Goal: Transaction & Acquisition: Obtain resource

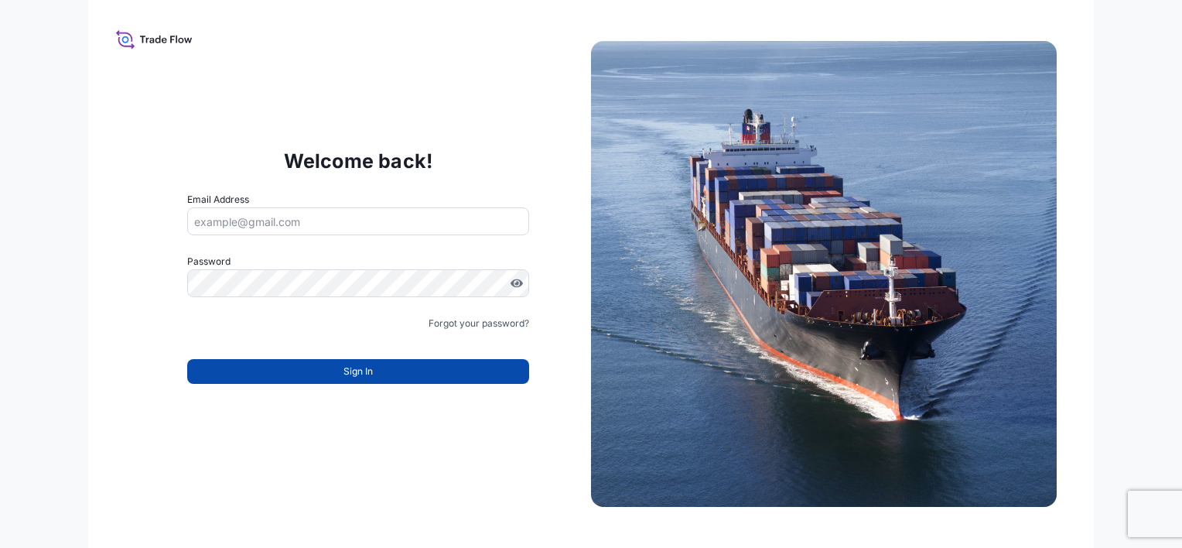
type input "tomasz.gabryel@ligentia.global"
click at [328, 375] on button "Sign In" at bounding box center [358, 371] width 342 height 25
type input "tomasz.gabryel@ligentia.global"
click at [370, 374] on span "Sign In" at bounding box center [358, 371] width 29 height 15
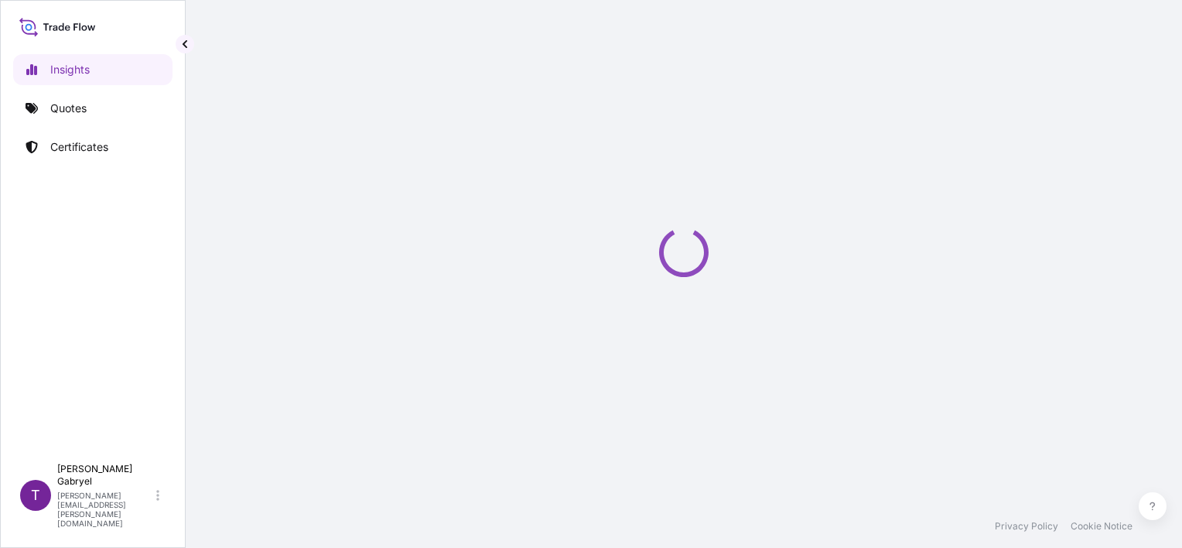
select select "2025"
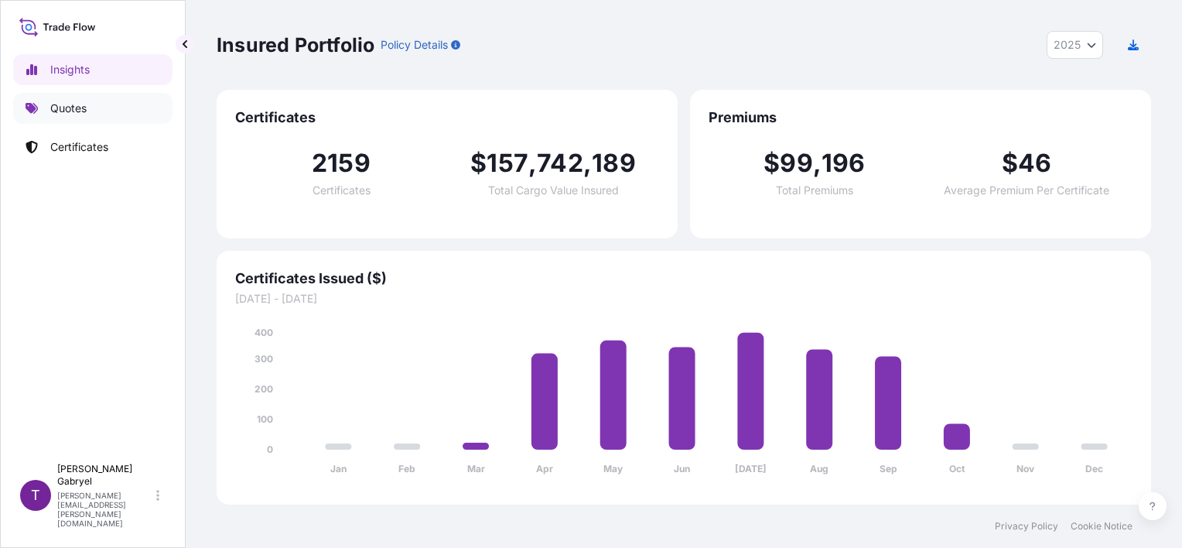
click at [50, 112] on p "Quotes" at bounding box center [68, 108] width 36 height 15
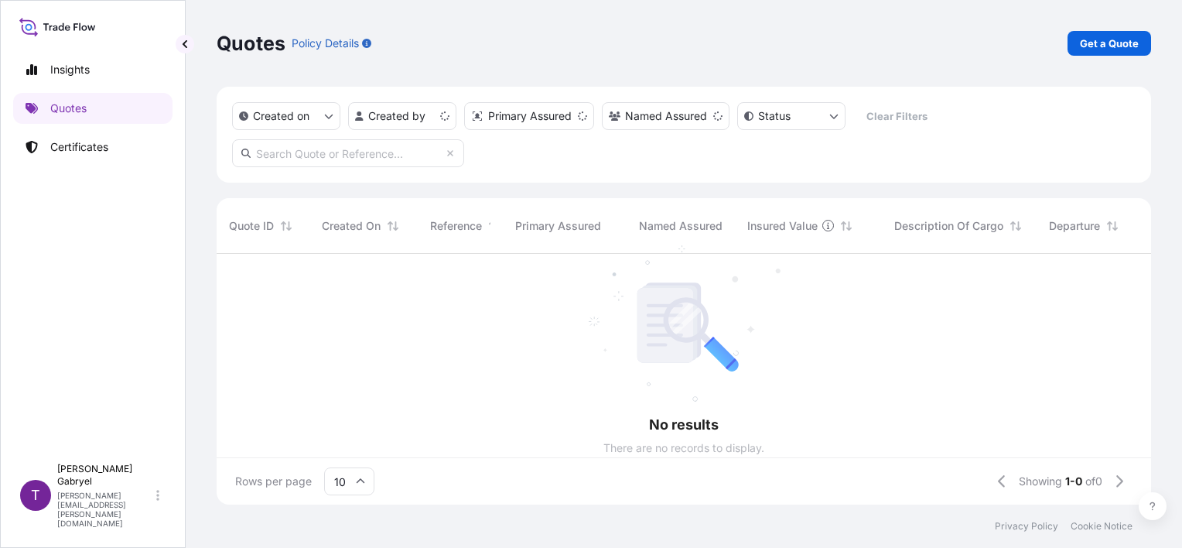
scroll to position [12, 12]
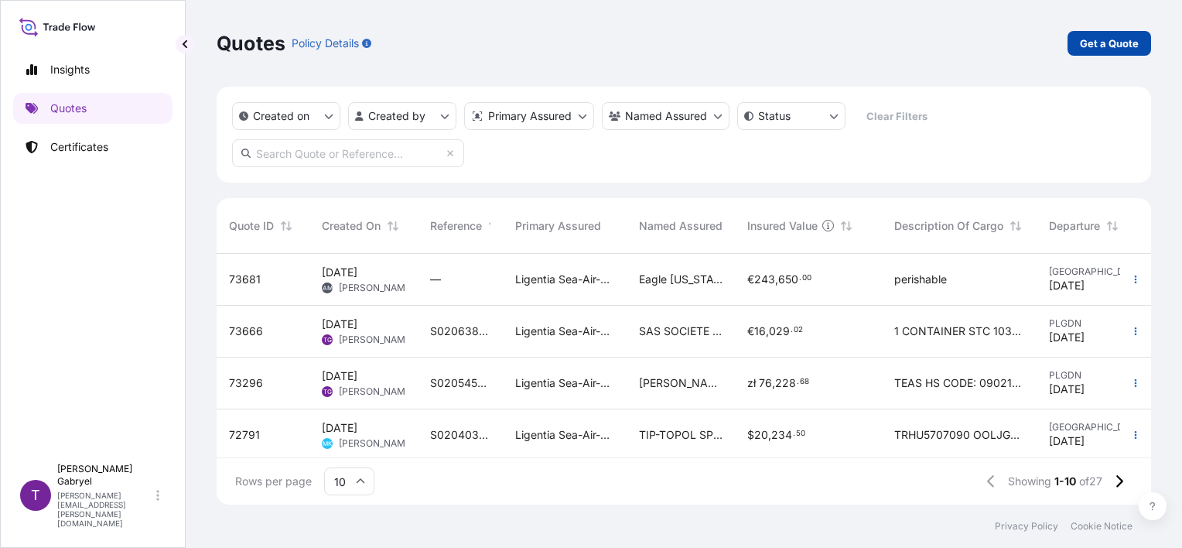
click at [1111, 49] on p "Get a Quote" at bounding box center [1109, 43] width 59 height 15
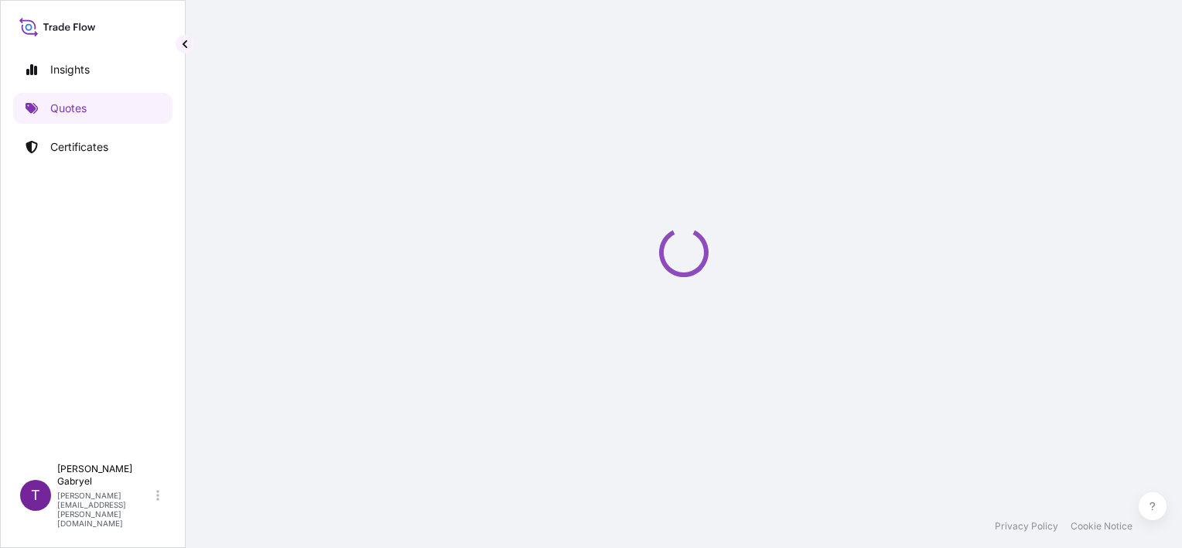
scroll to position [25, 0]
select select "Sea"
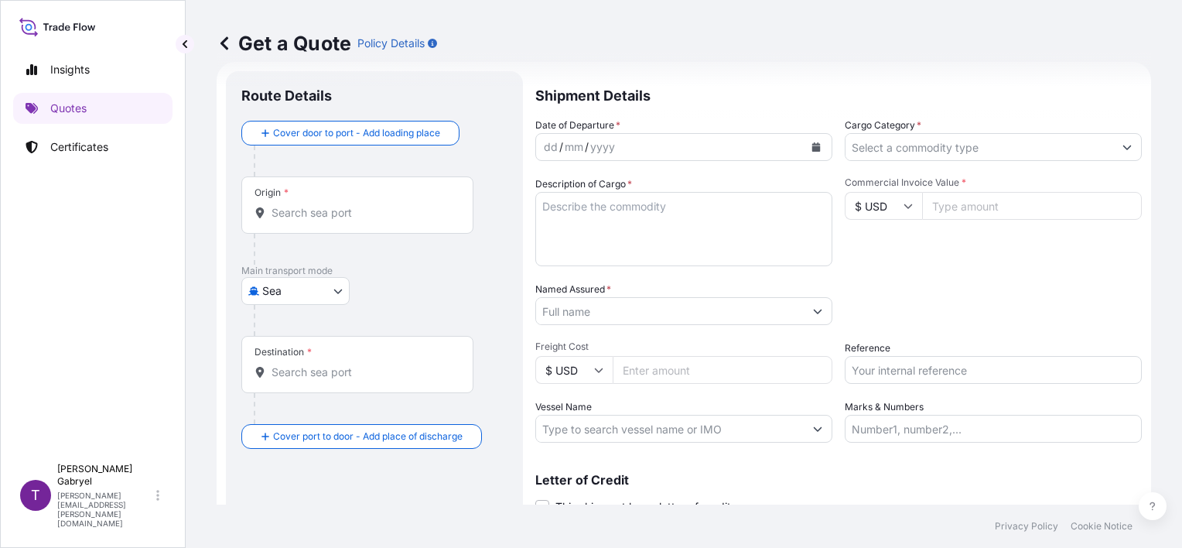
click at [412, 118] on div "Route Details" at bounding box center [374, 104] width 266 height 34
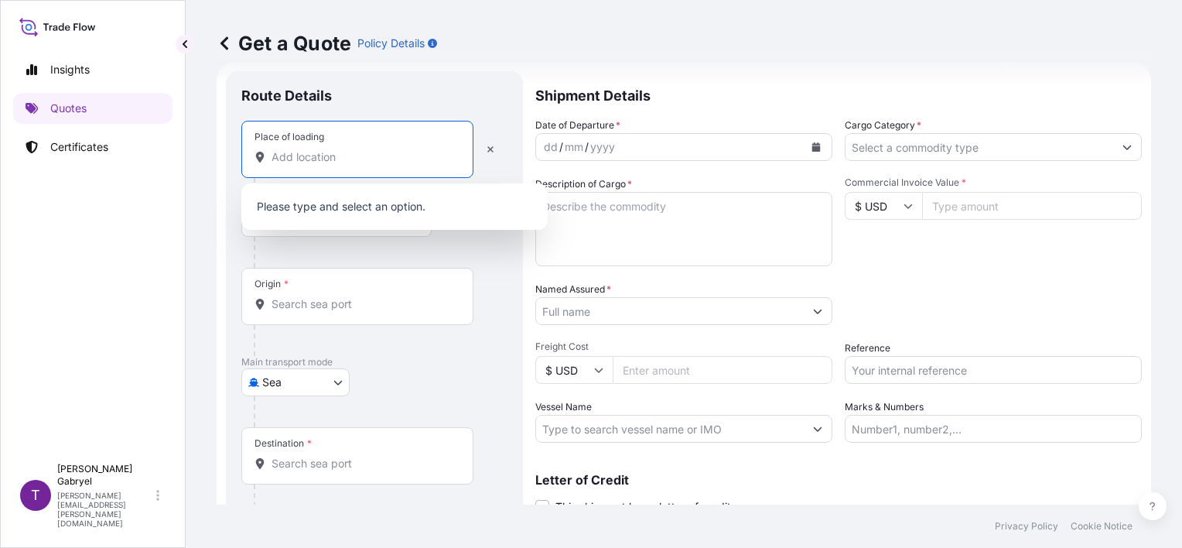
click at [353, 149] on input "Place of loading" at bounding box center [363, 156] width 183 height 15
paste input "GDANSK"
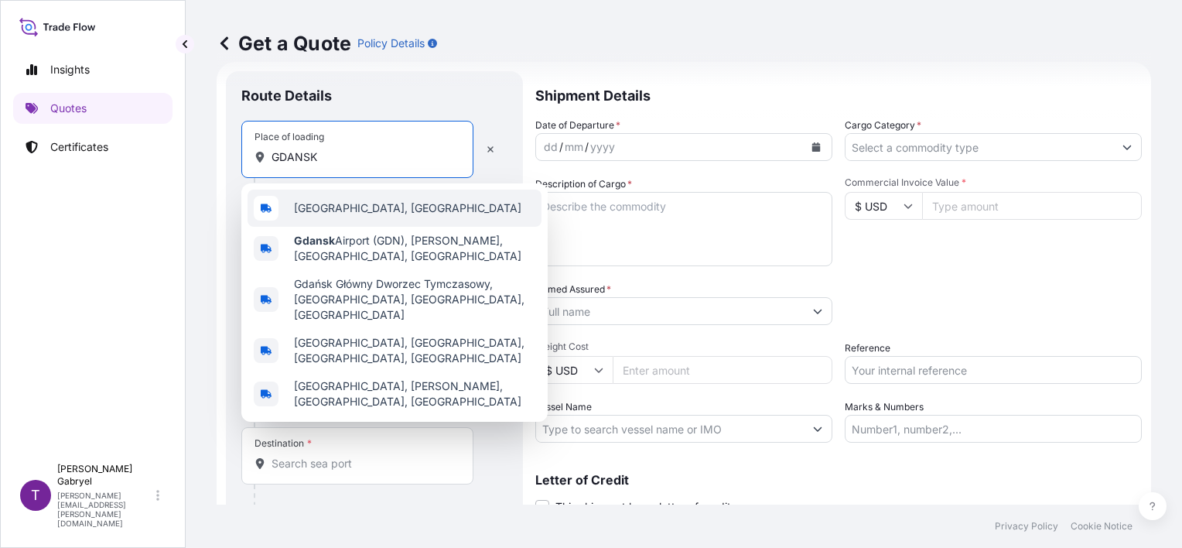
click at [360, 198] on div "Gdańsk, Poland" at bounding box center [395, 208] width 294 height 37
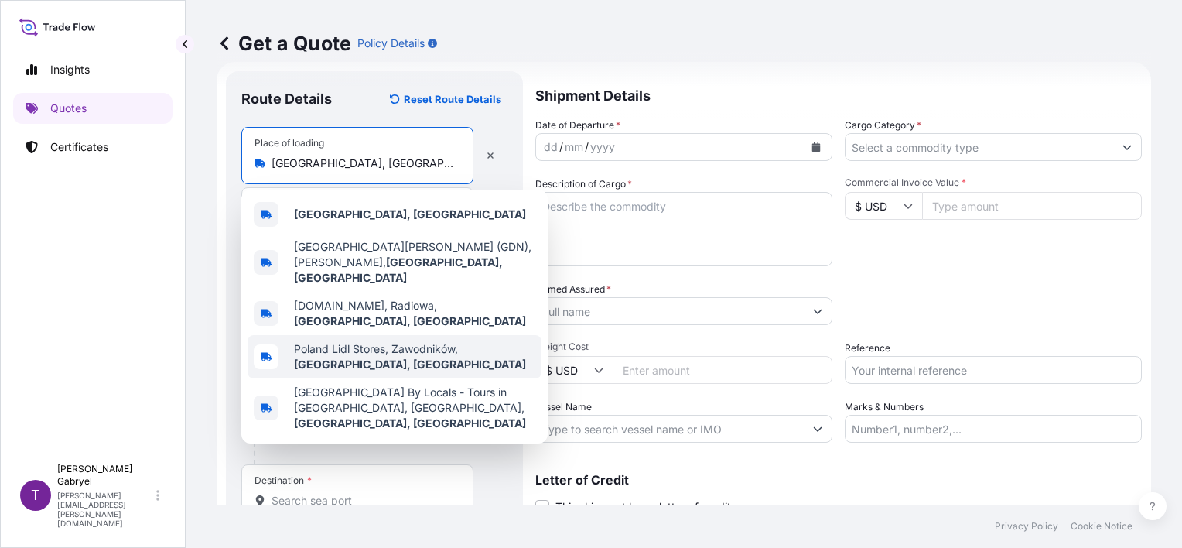
click at [302, 346] on span "Poland Lidl Stores, Zawodników, Gdańsk, Poland" at bounding box center [414, 356] width 241 height 31
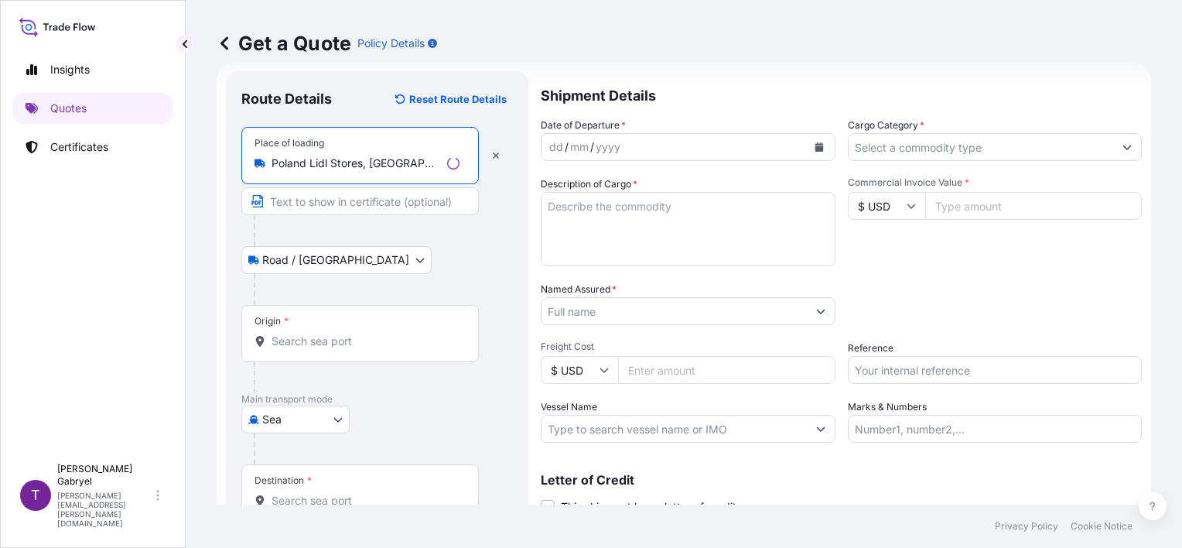
click at [351, 174] on div "Place of loading Poland Lidl Stores, Zawodników, Gdańsk, Poland" at bounding box center [360, 155] width 238 height 57
click at [351, 171] on input "Poland Lidl Stores, Zawodników, Gdańsk, Poland" at bounding box center [356, 163] width 169 height 15
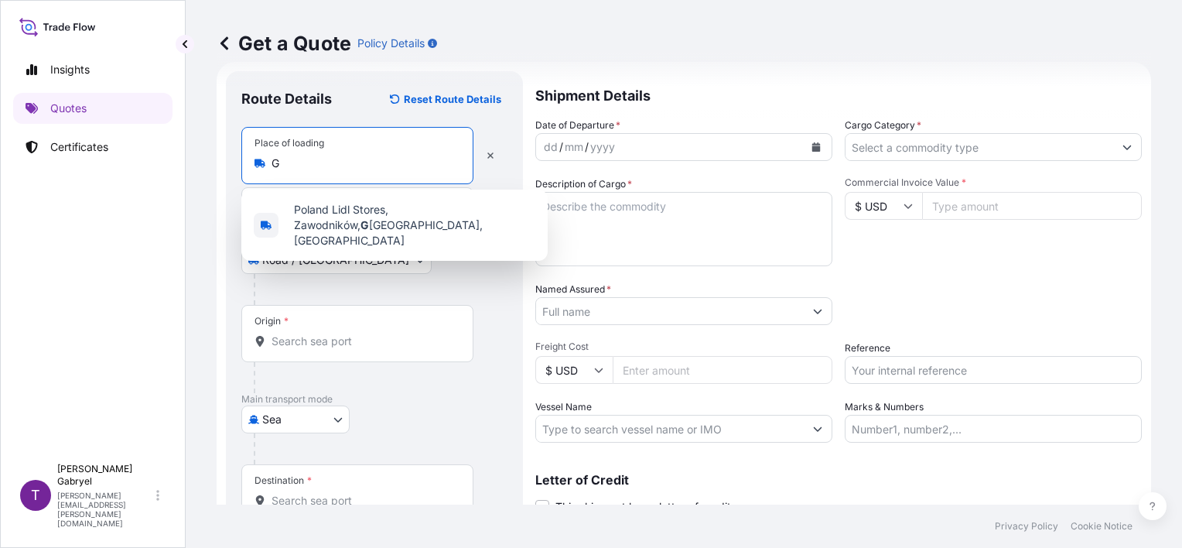
scroll to position [0, 0]
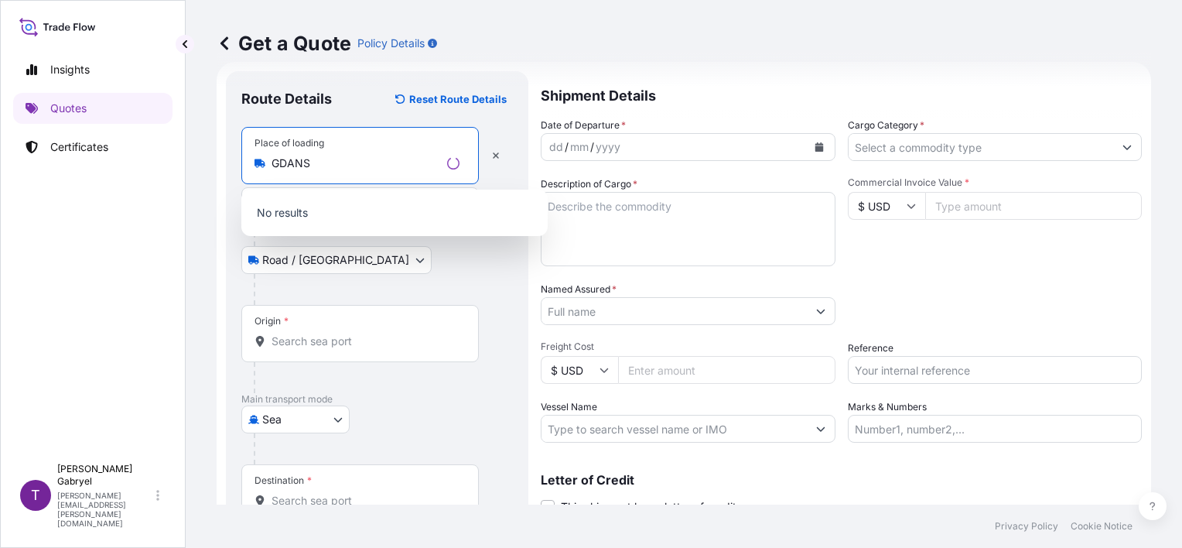
paste input "K"
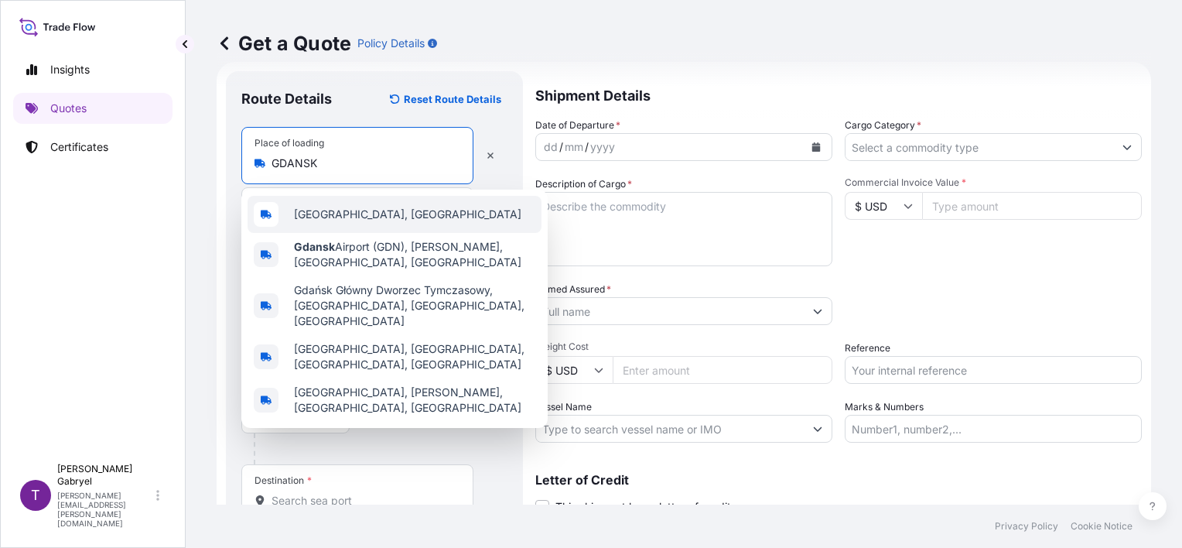
click at [350, 204] on div "Gdańsk, Poland" at bounding box center [395, 214] width 294 height 37
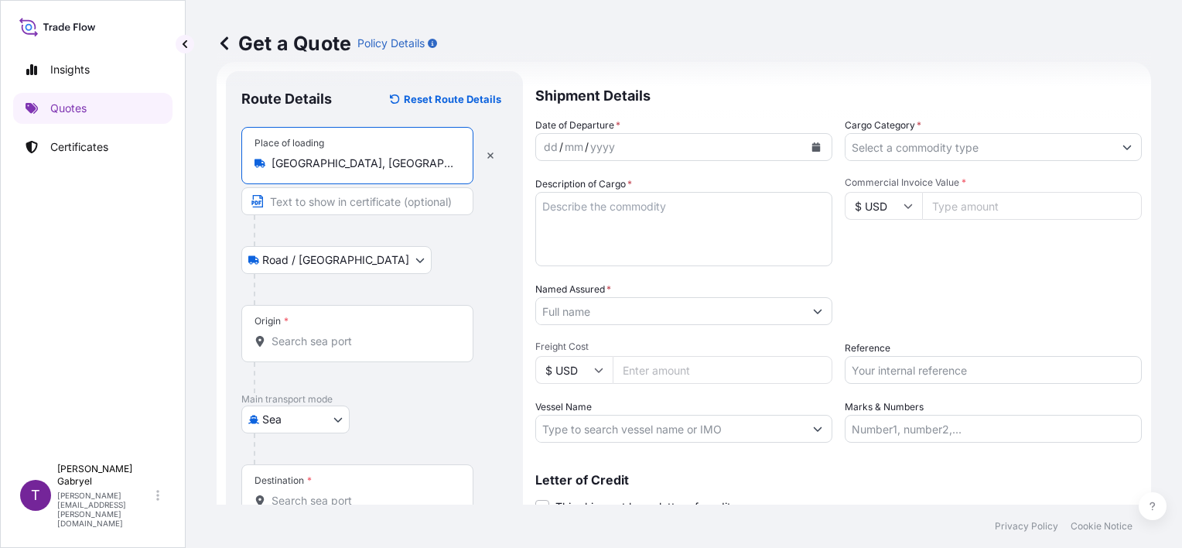
type input "Gdańsk, Poland"
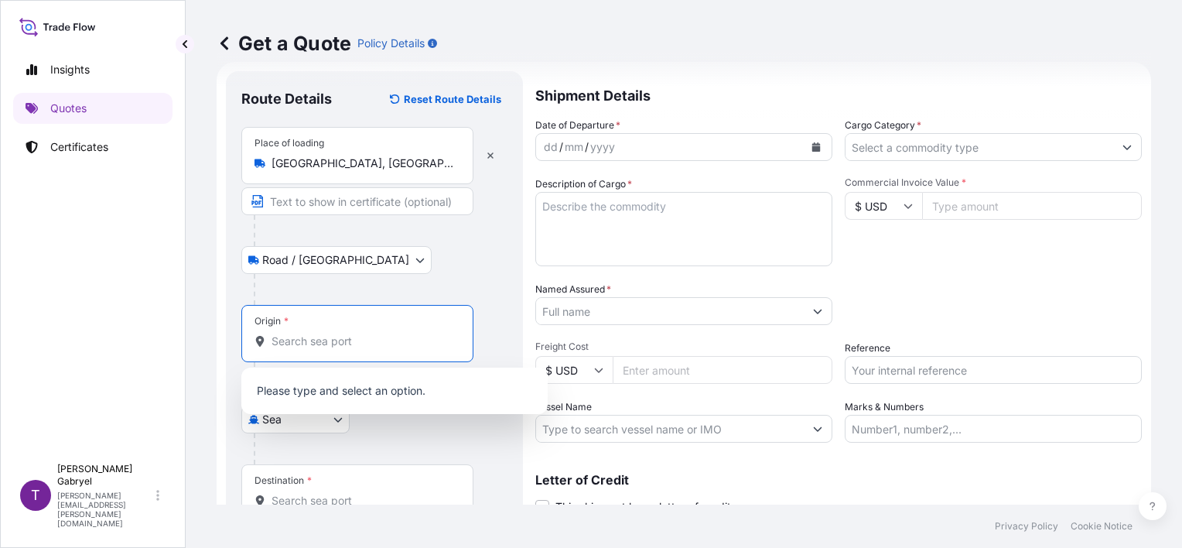
click at [302, 346] on input "Origin *" at bounding box center [363, 341] width 183 height 15
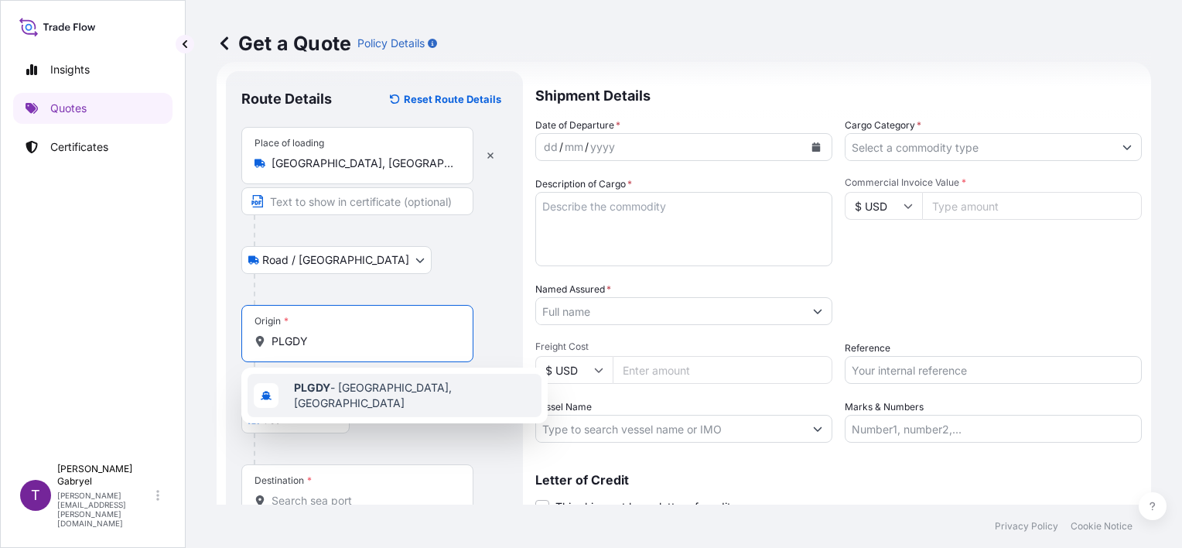
click at [317, 389] on b "PLGDY" at bounding box center [312, 387] width 36 height 13
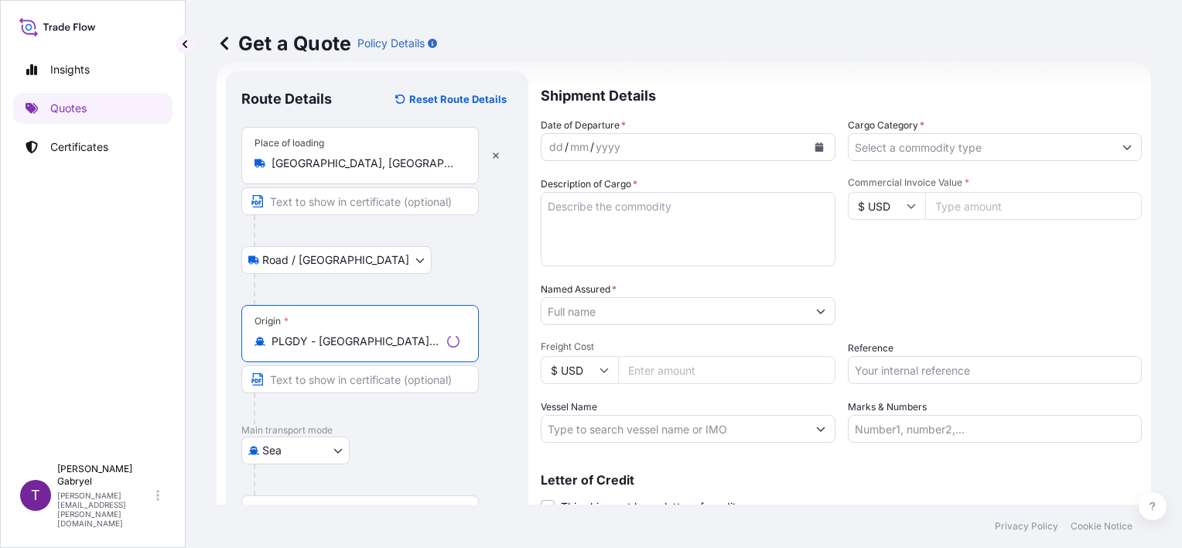
type input "PLGDY - Gdynia, Poland"
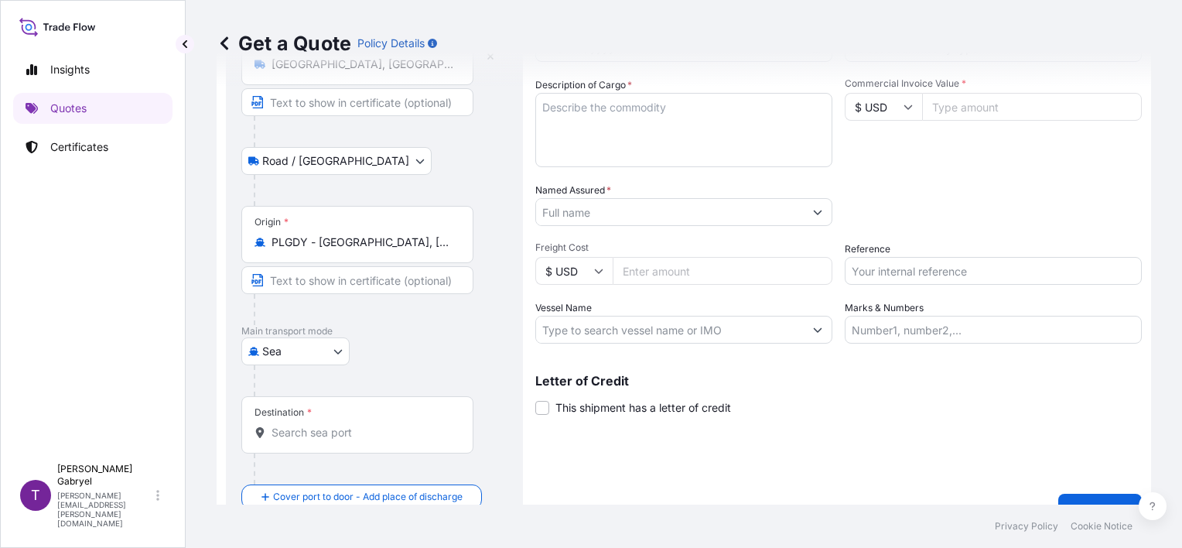
scroll to position [152, 0]
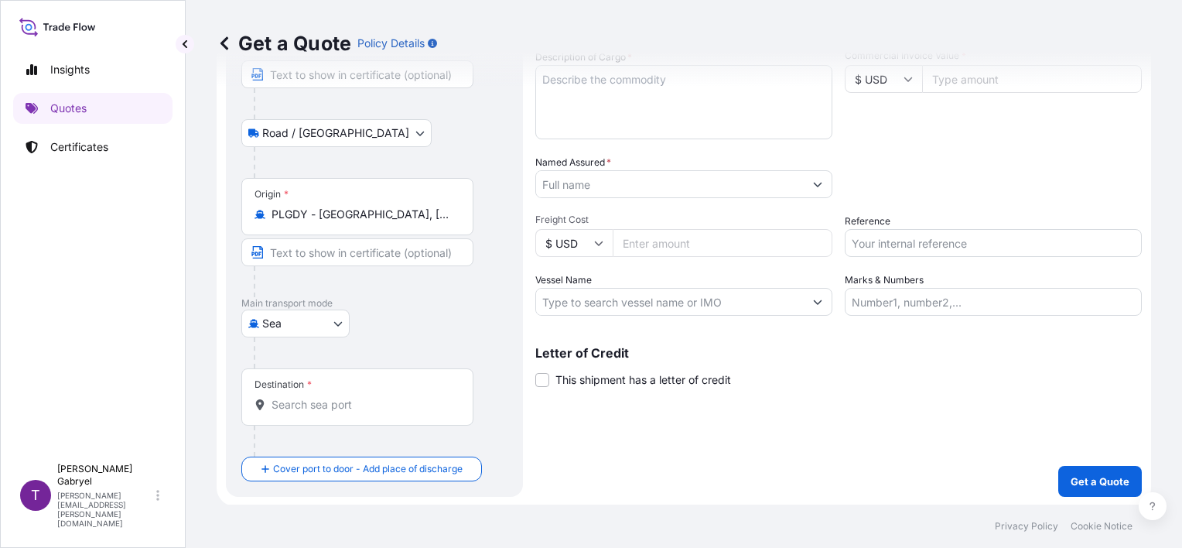
click at [307, 405] on input "Destination *" at bounding box center [363, 404] width 183 height 15
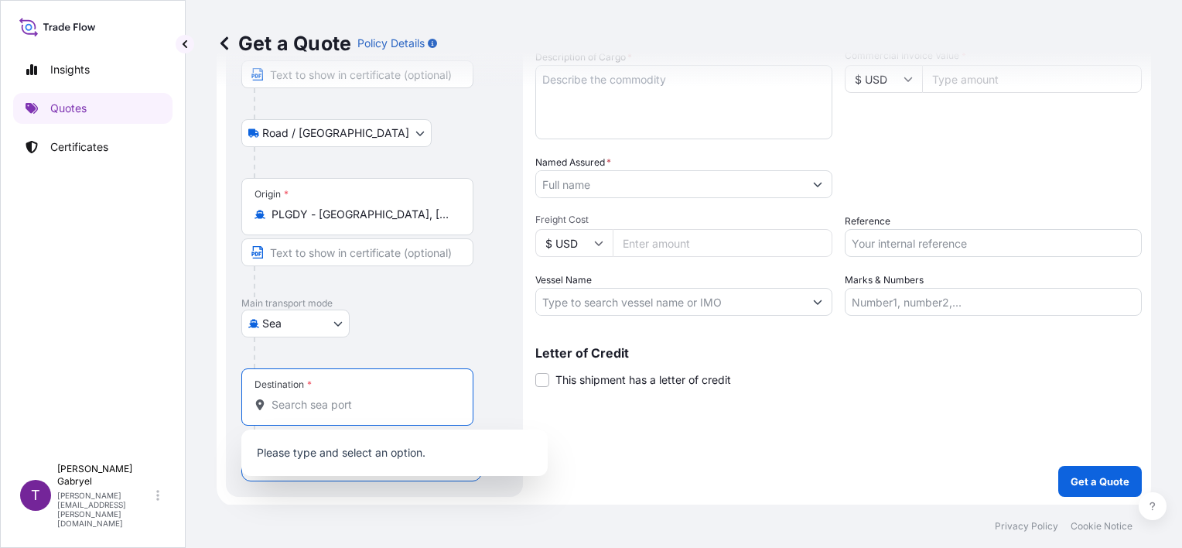
paste input "LEIXOES"
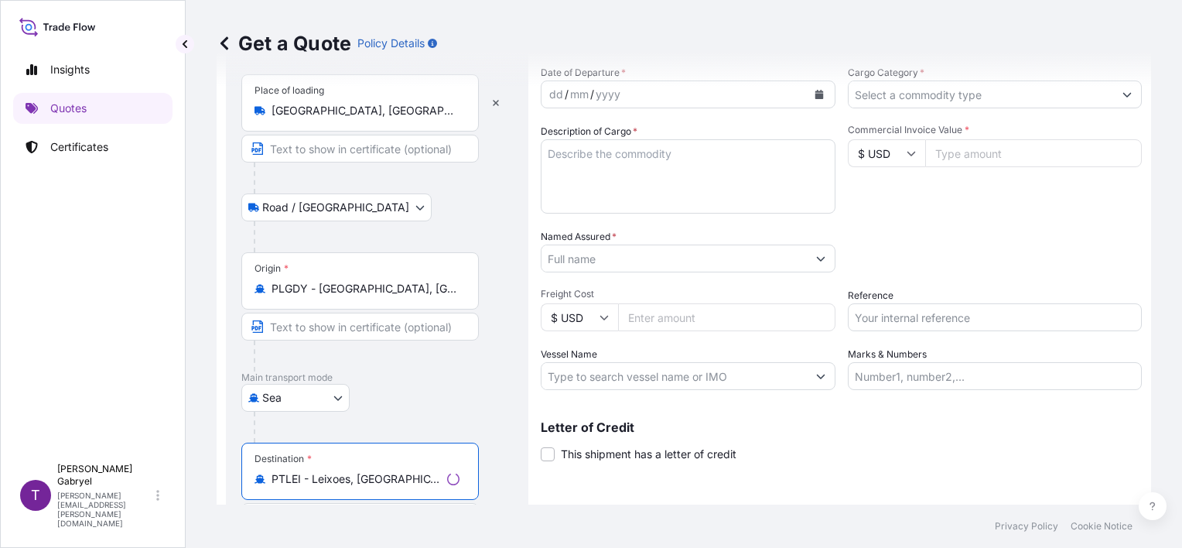
scroll to position [0, 0]
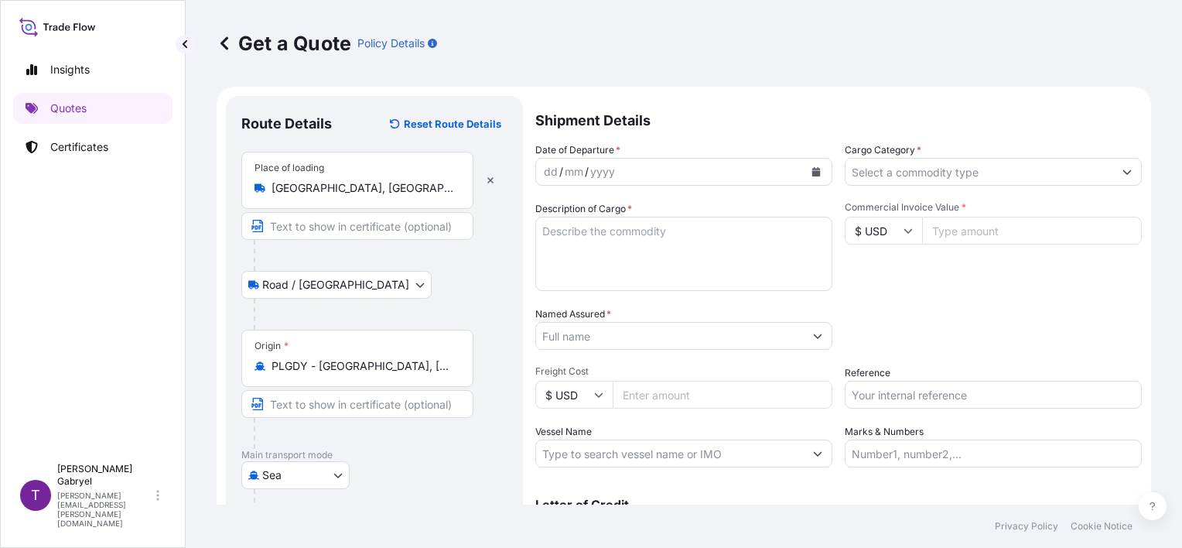
type input "PTLEI - Leixoes, Portugal"
click at [1018, 189] on div "Date of Departure * dd / mm / yyyy Cargo Category * Description of Cargo * Comm…" at bounding box center [838, 304] width 607 height 325
click at [1018, 170] on input "Cargo Category *" at bounding box center [980, 172] width 268 height 28
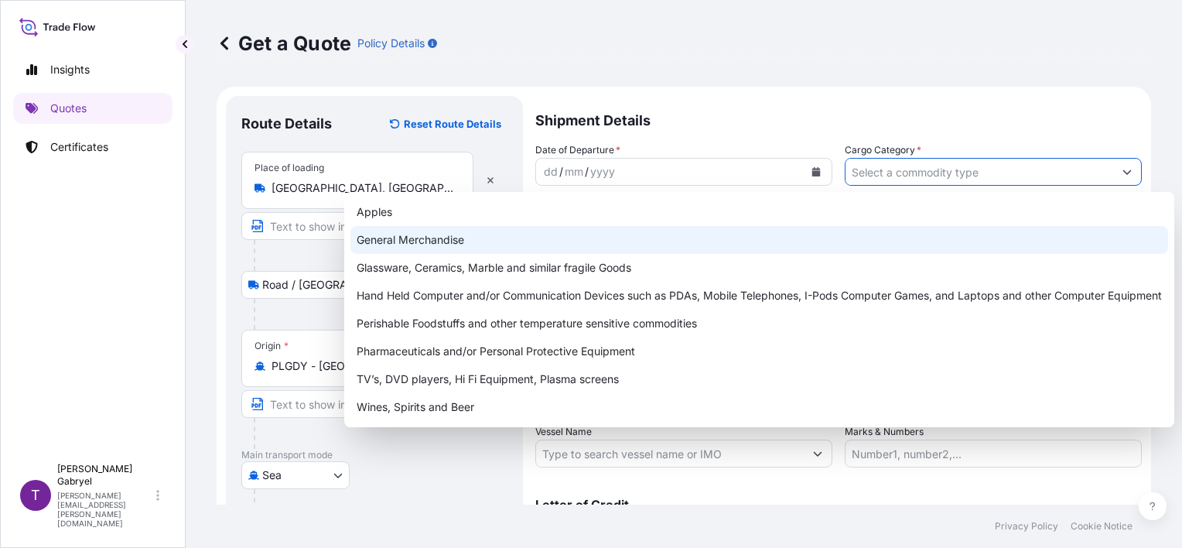
click at [823, 228] on div "General Merchandise" at bounding box center [760, 240] width 818 height 28
type input "General Merchandise"
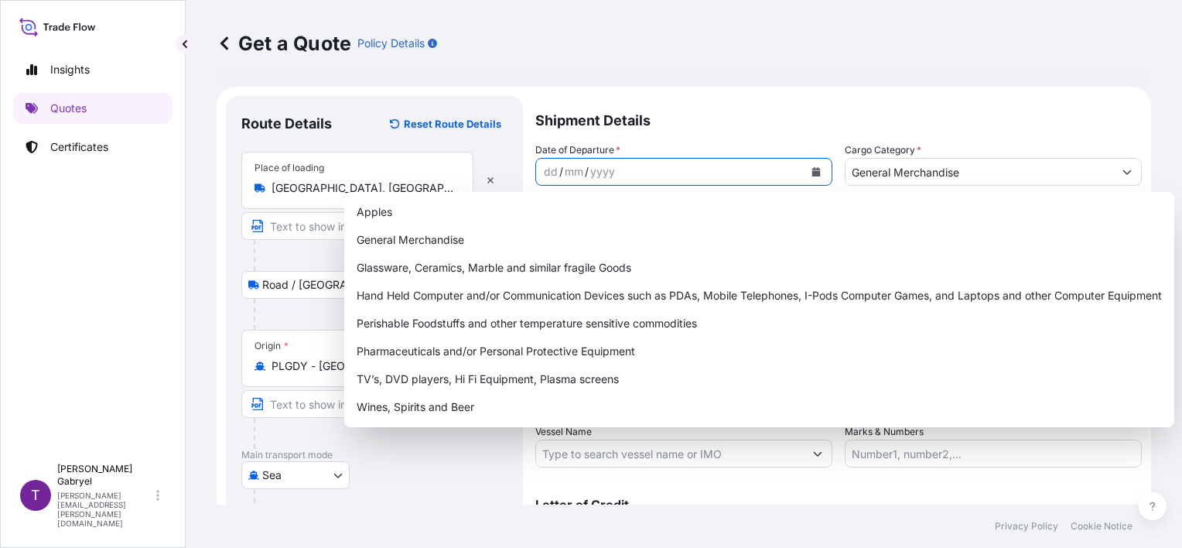
click at [813, 170] on icon "Calendar" at bounding box center [817, 171] width 9 height 9
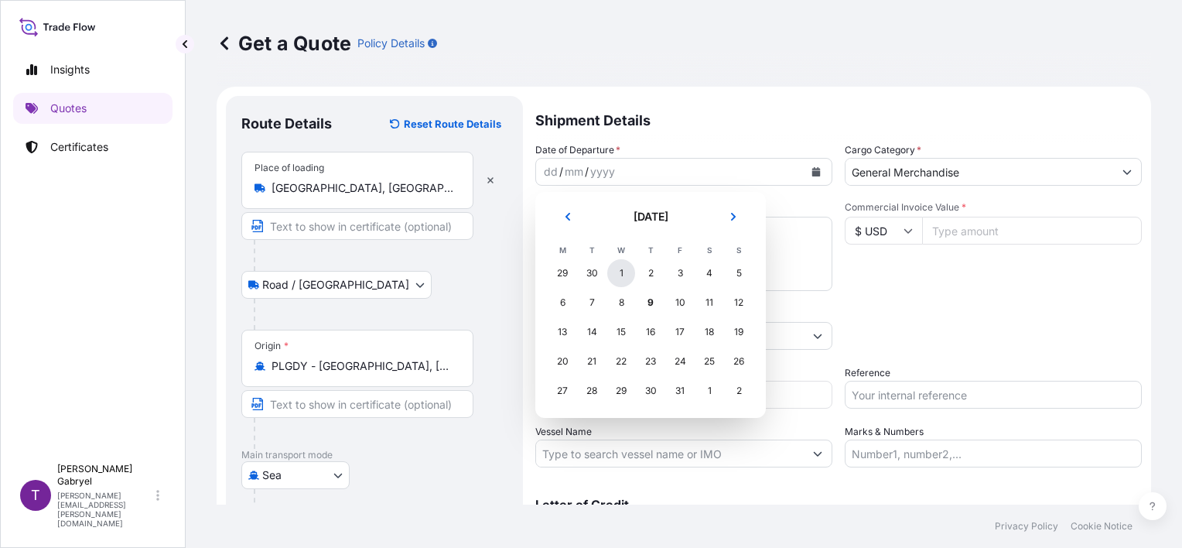
click at [621, 275] on div "1" at bounding box center [621, 273] width 28 height 28
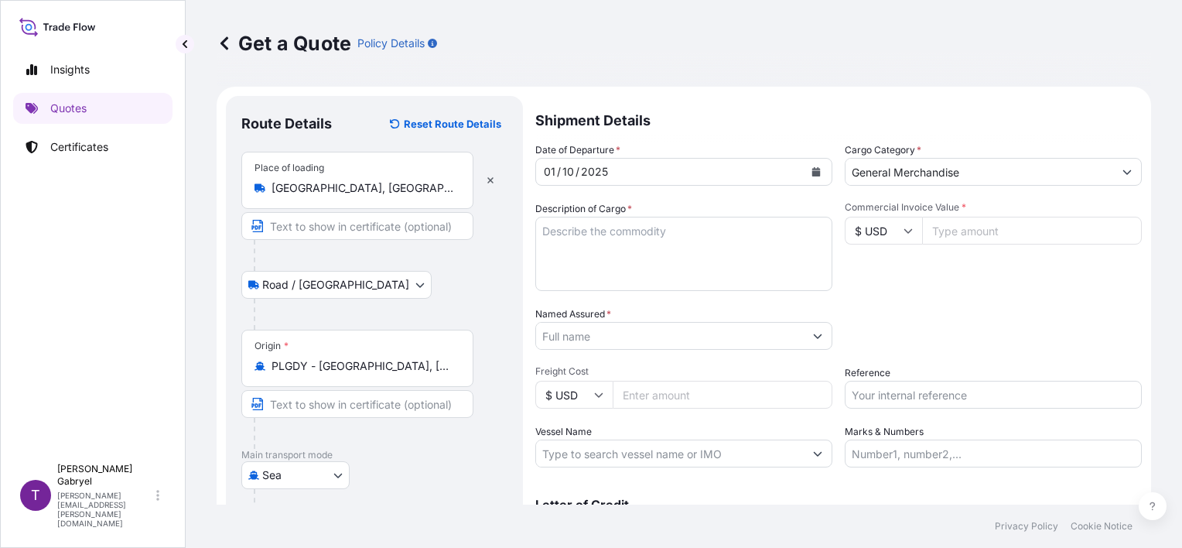
scroll to position [183, 0]
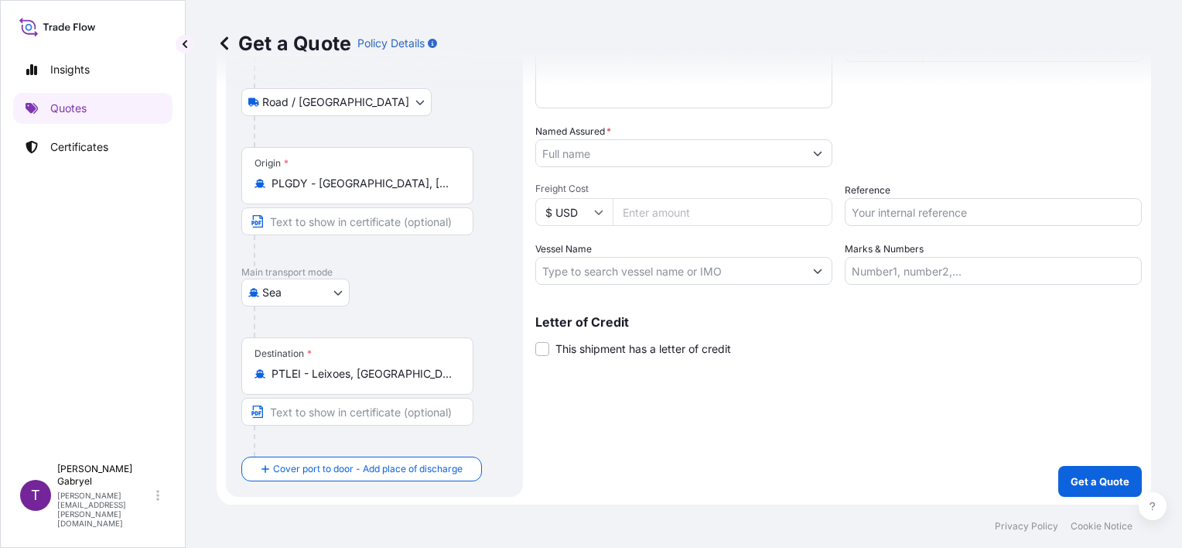
click at [614, 269] on input "Vessel Name" at bounding box center [670, 271] width 268 height 28
paste input "GREEN HOPE"
click at [627, 273] on input "GREEN HOPE/" at bounding box center [670, 271] width 268 height 28
paste input "2539W"
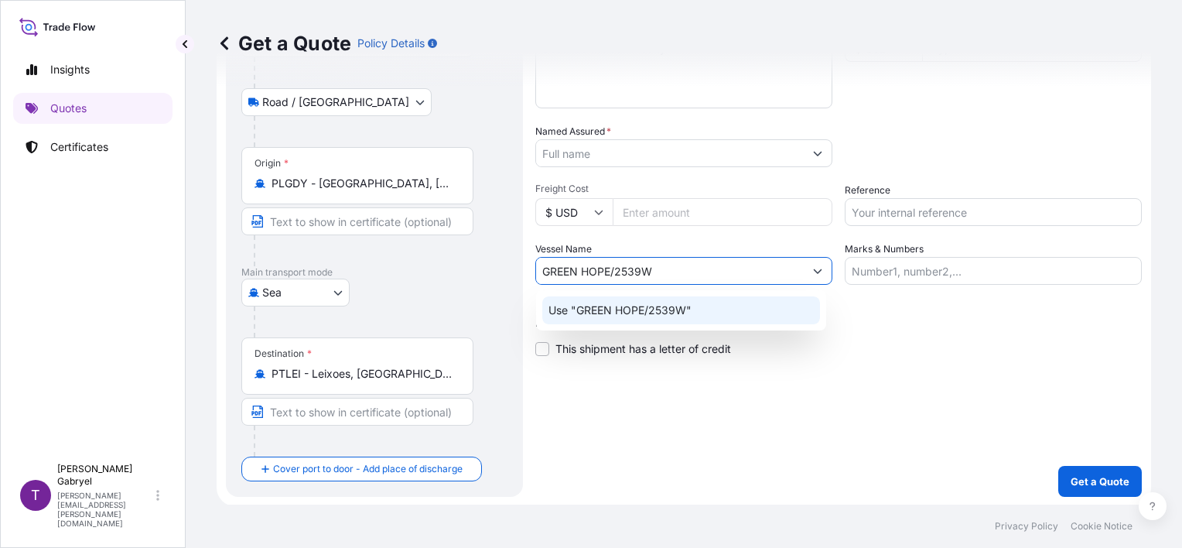
click at [696, 306] on div "Use "GREEN HOPE/2539W"" at bounding box center [681, 310] width 278 height 28
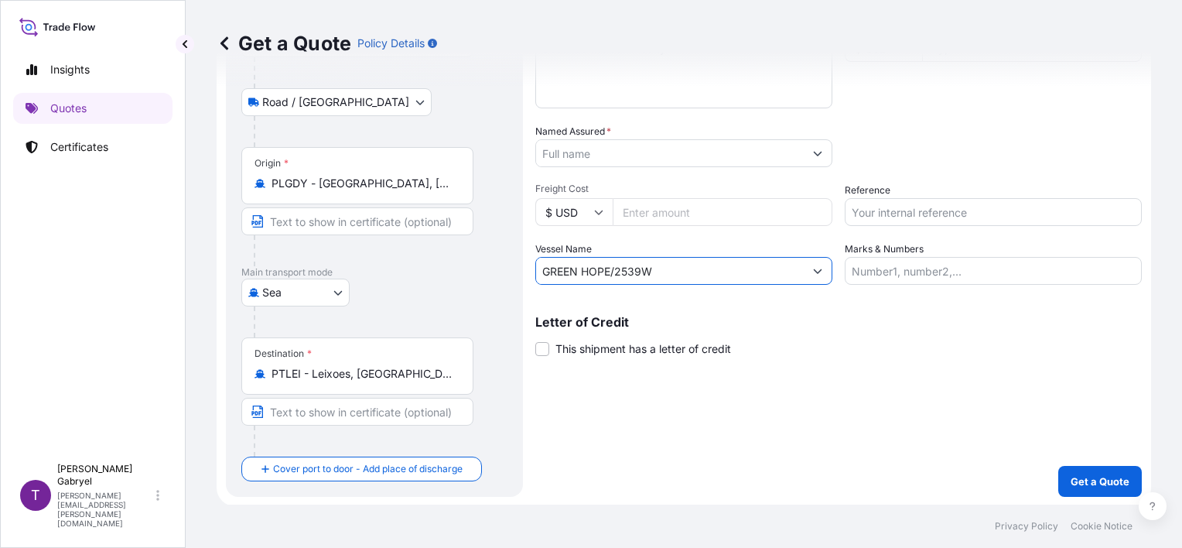
type input "GREEN HOPE/2539W"
click at [892, 212] on input "Reference" at bounding box center [993, 212] width 297 height 28
paste input "S02064209"
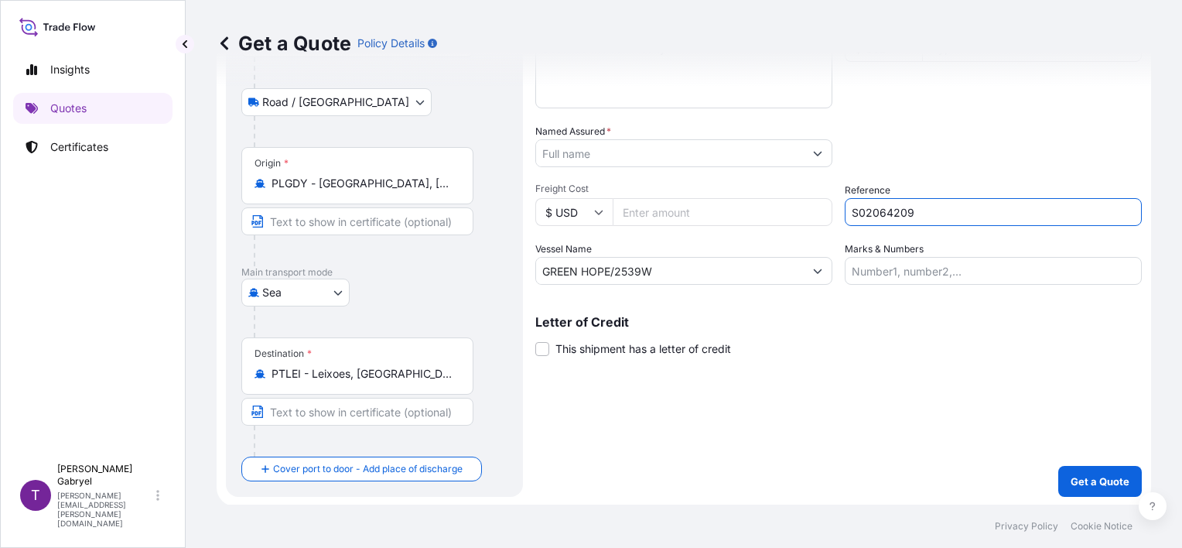
type input "S02064209"
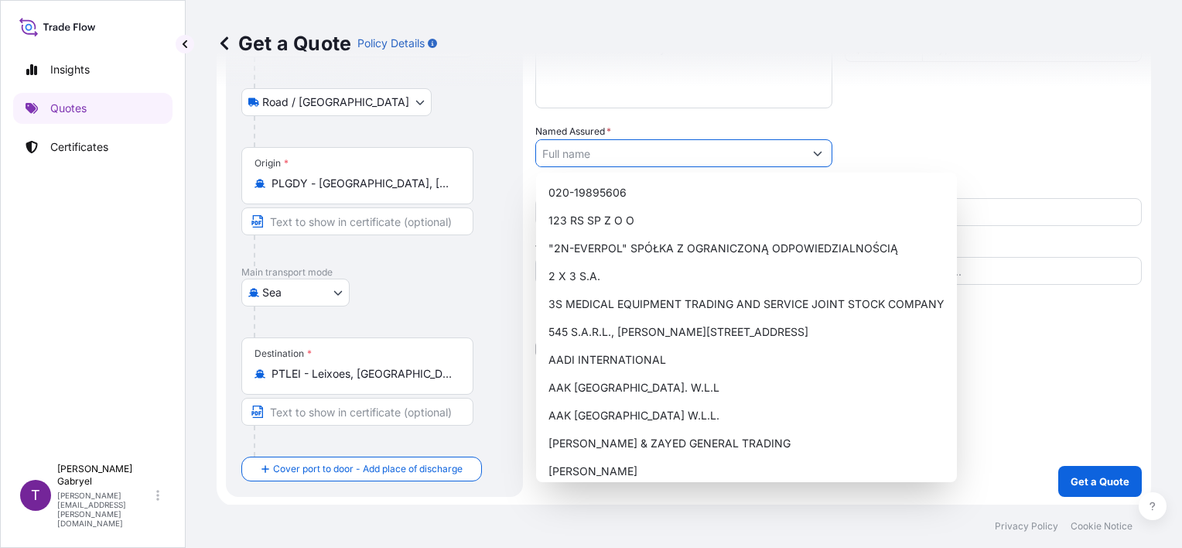
click at [673, 162] on input "Named Assured *" at bounding box center [670, 153] width 268 height 28
paste input "MEHLER ENGINEERED PRODUCTS"
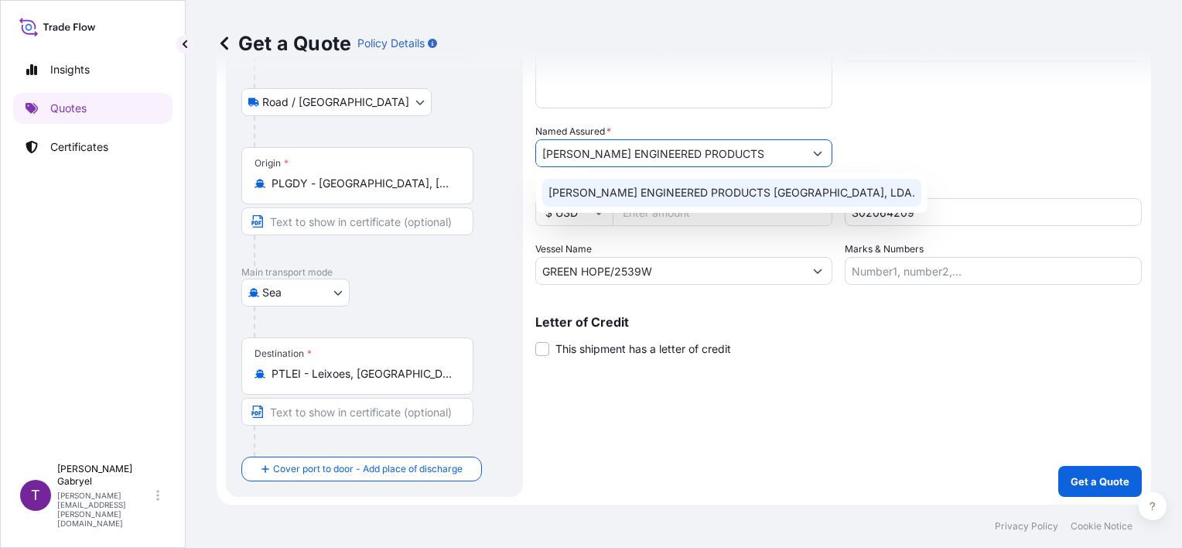
click at [734, 203] on div "MEHLER ENGINEERED PRODUCTS PORTUGAL, LDA." at bounding box center [731, 193] width 379 height 28
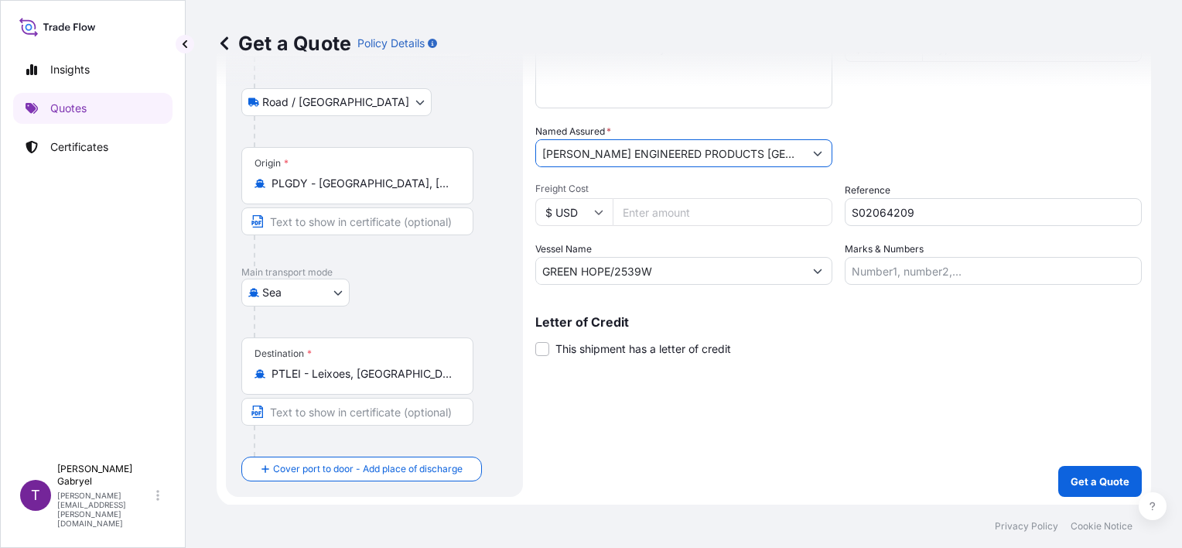
type input "MEHLER ENGINEERED PRODUCTS PORTUGAL, LDA."
click at [984, 142] on div "Packing Category Type to search a container mode Please select a primary mode o…" at bounding box center [993, 145] width 297 height 43
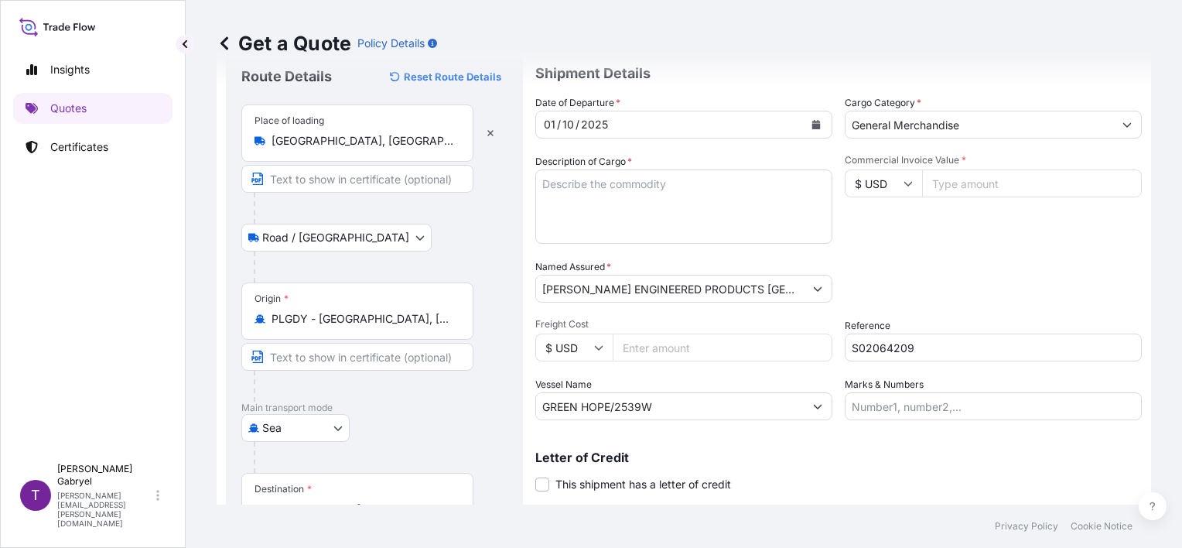
scroll to position [28, 0]
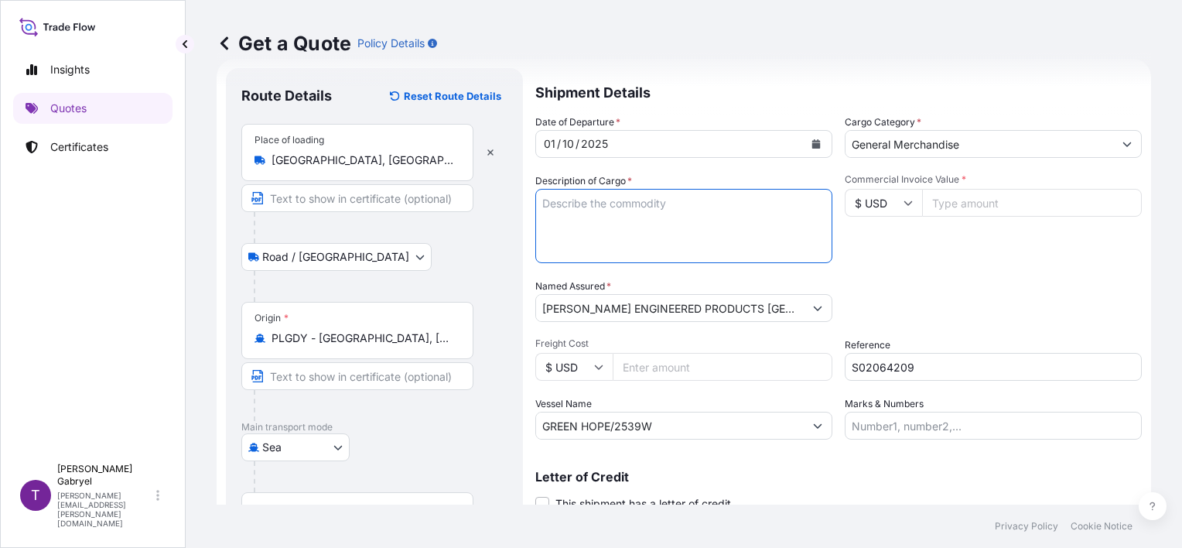
click at [600, 230] on textarea "Description of Cargo *" at bounding box center [683, 226] width 297 height 74
paste textarea "NYLON 66 YARN 1880DTEX"
click at [652, 222] on textarea "NYLON 66 YARN 1880DTEX GROSS WEIGHT:" at bounding box center [683, 226] width 297 height 74
paste textarea "16295,310"
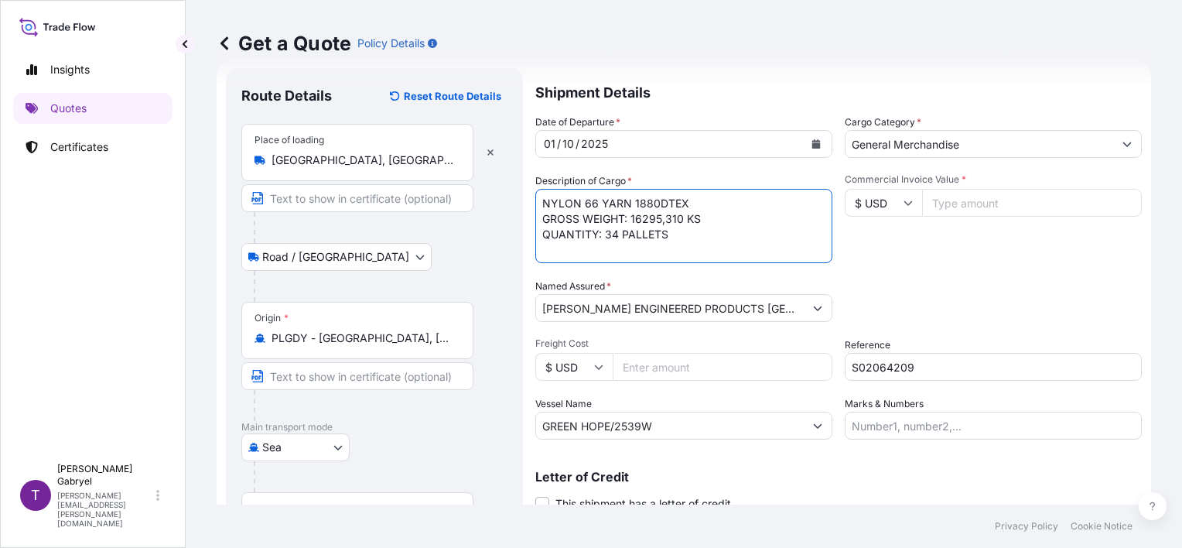
click at [594, 229] on textarea "NYLON 66 YARN 1880DTEX GROSS WEIGHT: 16295,310 KS QUANTITY: 34 PALLETS" at bounding box center [683, 226] width 297 height 74
click at [591, 237] on textarea "NYLON 66 YARN 1880DTEX GROSS WEIGHT: 16295,310 KS QUANTITY: 34 PALLETS" at bounding box center [683, 226] width 297 height 74
paste textarea "HLBU 3231688"
click at [579, 258] on textarea "NYLON 66 YARN 1880DTEX GROSS WEIGHT: 16295,310 KS QUANTITY: 34 PALLETS - HLBU 3…" at bounding box center [683, 226] width 297 height 74
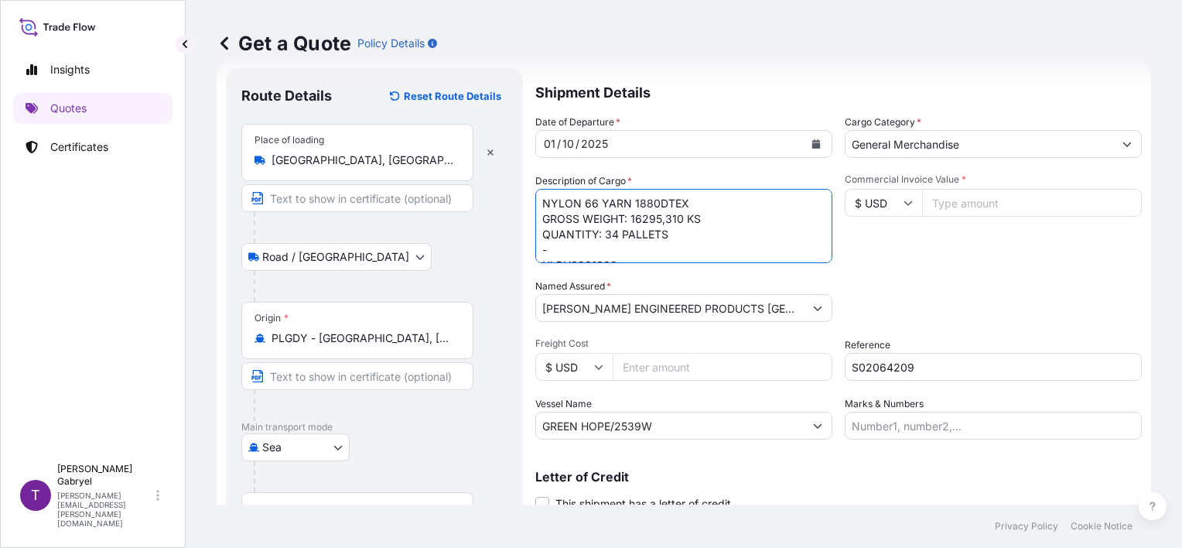
type textarea "NYLON 66 YARN 1880DTEX GROSS WEIGHT: 16295,310 KS QUANTITY: 34 PALLETS - HLBU32…"
click at [883, 192] on input "$ USD" at bounding box center [883, 203] width 77 height 28
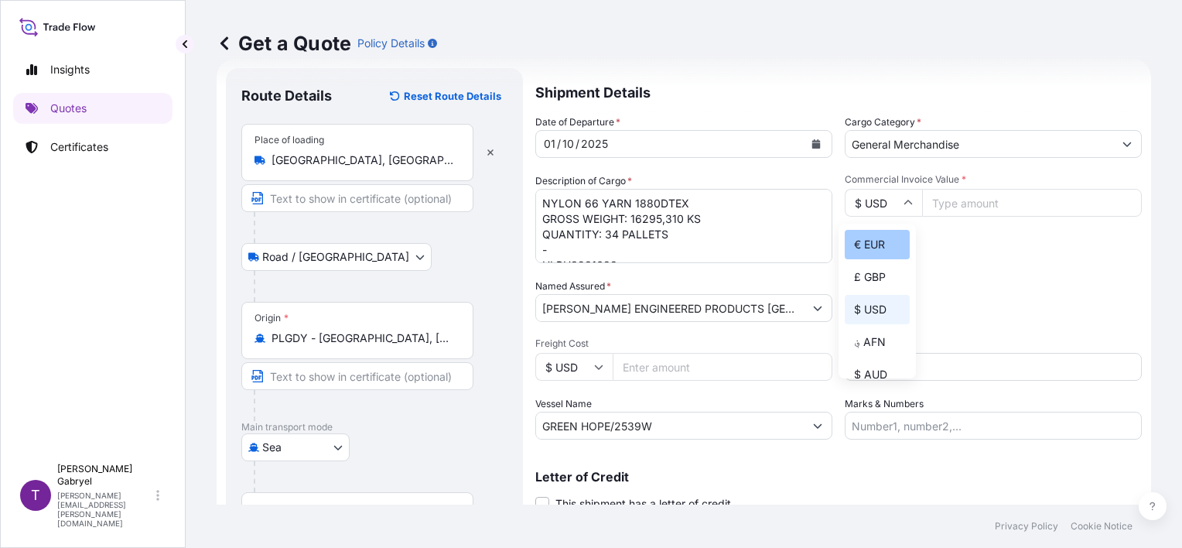
click at [882, 251] on div "€ EUR" at bounding box center [877, 244] width 65 height 29
type input "€ EUR"
click at [982, 207] on input "Commercial Invoice Value *" at bounding box center [1032, 203] width 220 height 28
paste input "50.26"
click at [981, 215] on input "50.26" at bounding box center [1032, 203] width 220 height 28
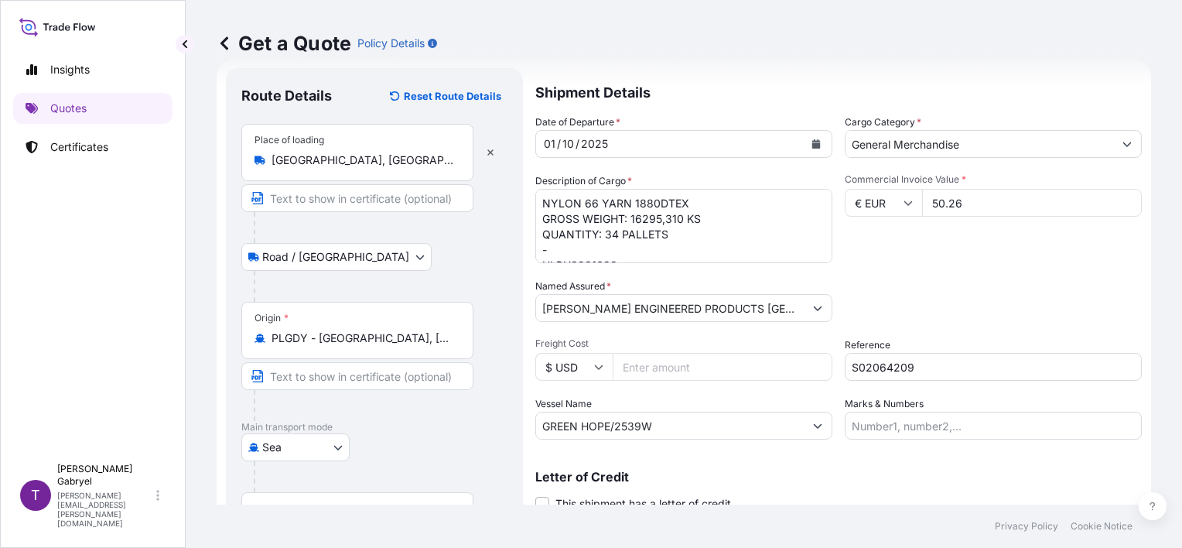
paste input "263.29"
type input "50263.29"
click at [713, 222] on textarea "NYLON 66 YARN 1880DTEX GROSS WEIGHT: 16295,310 KS QUANTITY: 34 PALLETS - HLBU32…" at bounding box center [683, 226] width 297 height 74
click at [693, 267] on div "Date of Departure * 01 / 10 / 2025 Cargo Category * General Merchandise Descrip…" at bounding box center [838, 277] width 607 height 325
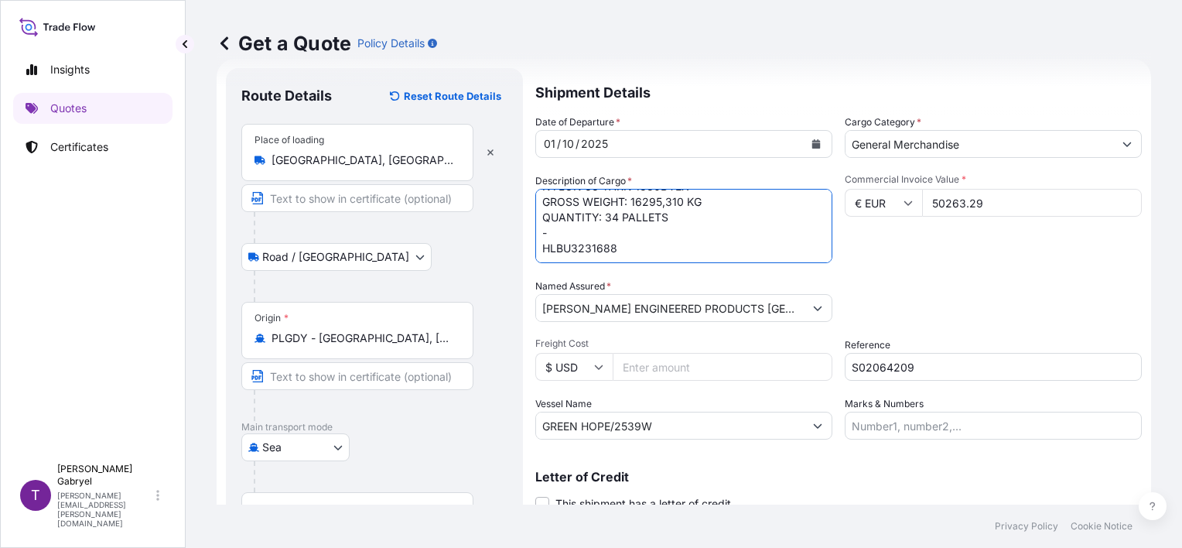
click at [697, 256] on textarea "NYLON 66 YARN 1880DTEX GROSS WEIGHT: 16295,310 KG QUANTITY: 34 PALLETS - HLBU32…" at bounding box center [683, 226] width 297 height 74
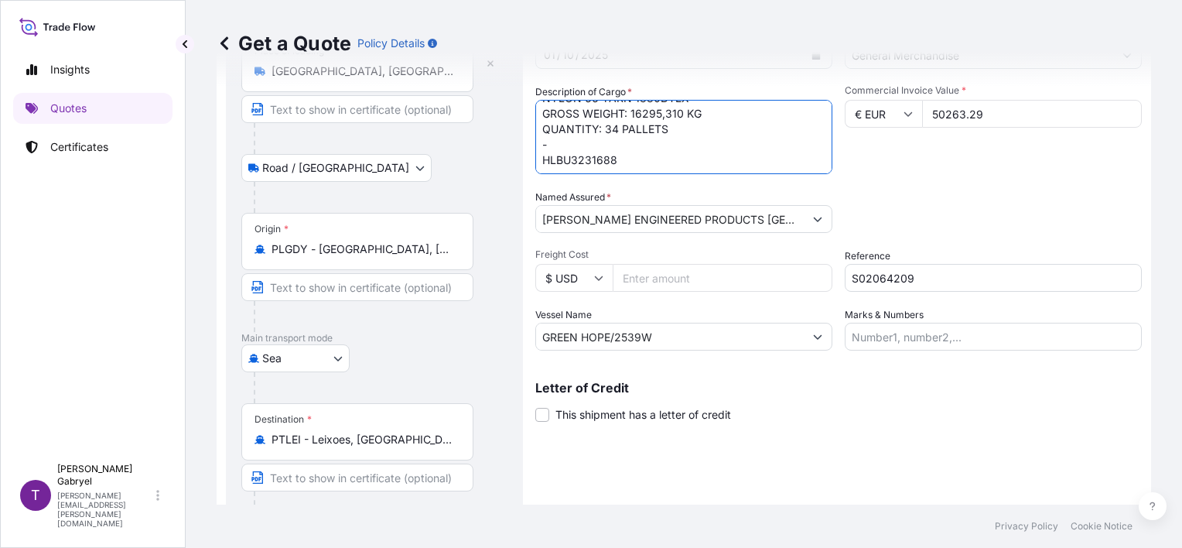
scroll to position [28, 0]
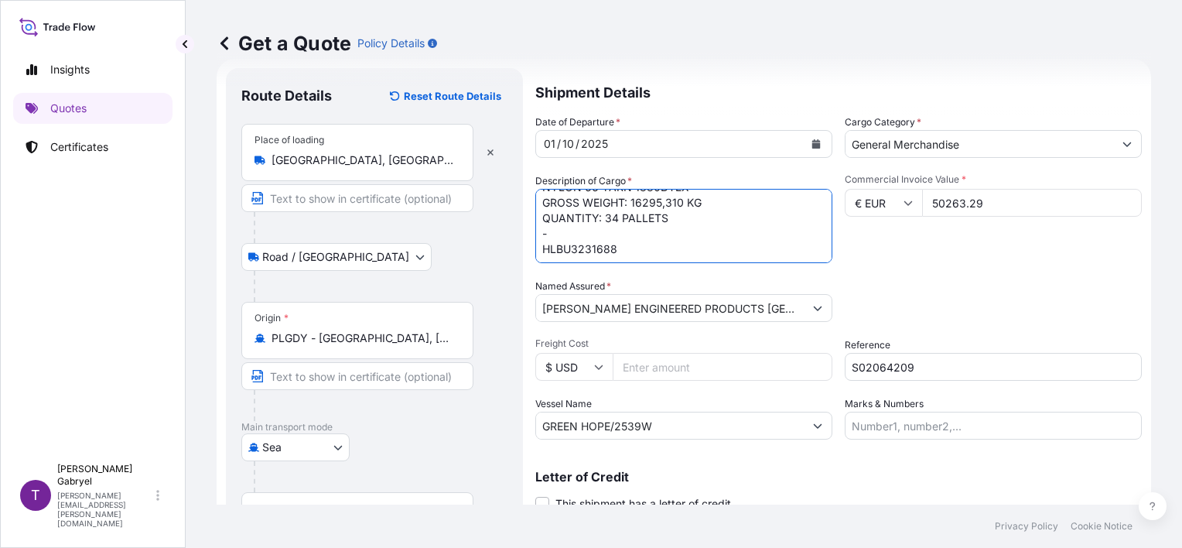
type textarea "NYLON 66 YARN 1880DTEX GROSS WEIGHT: 16295,310 KG QUANTITY: 34 PALLETS - HLBU32…"
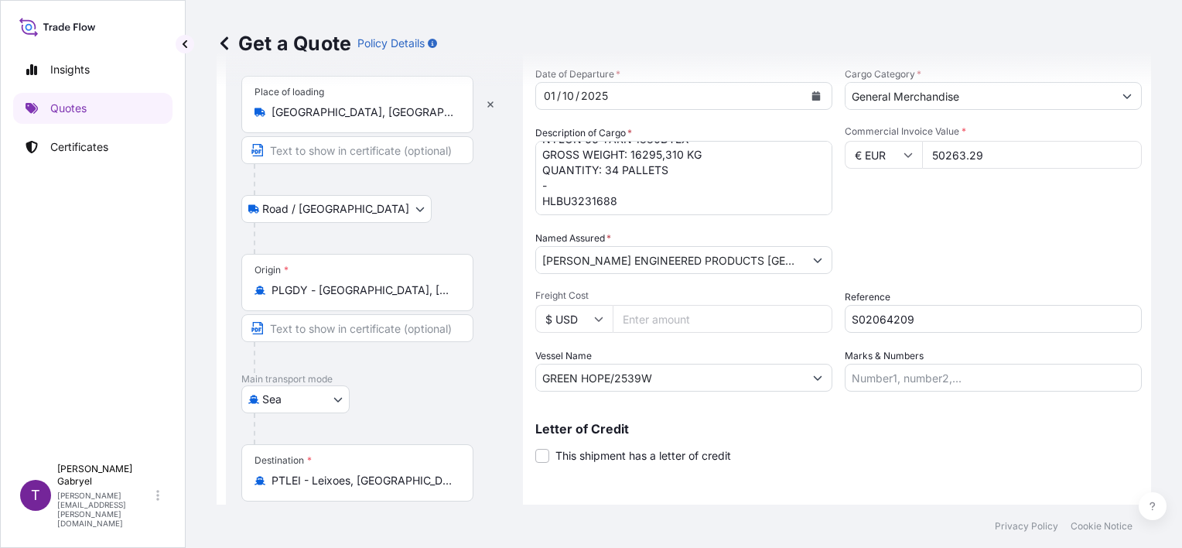
scroll to position [183, 0]
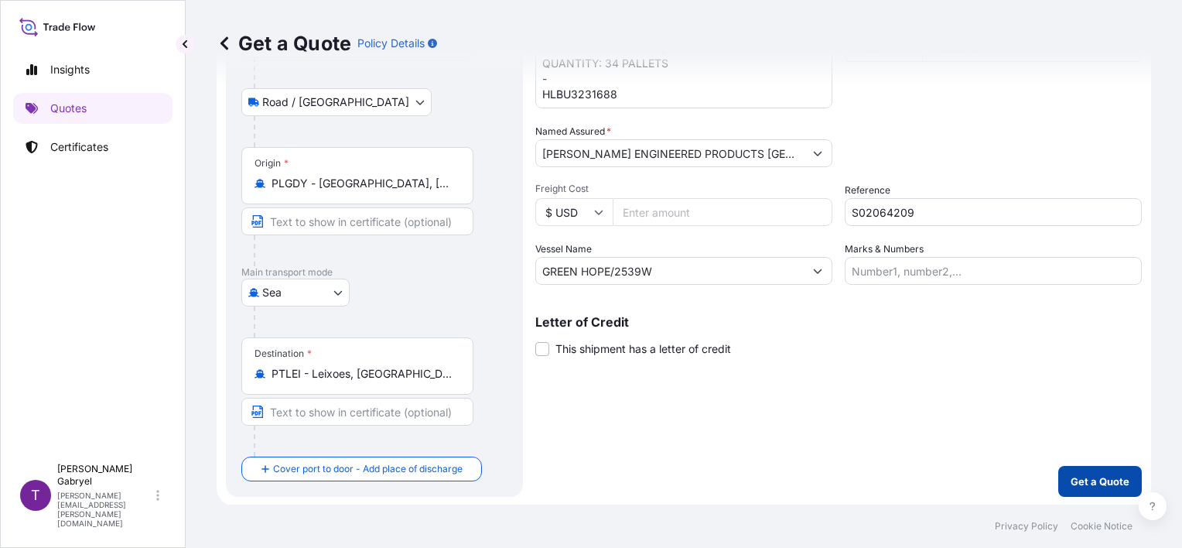
click at [1071, 474] on p "Get a Quote" at bounding box center [1100, 481] width 59 height 15
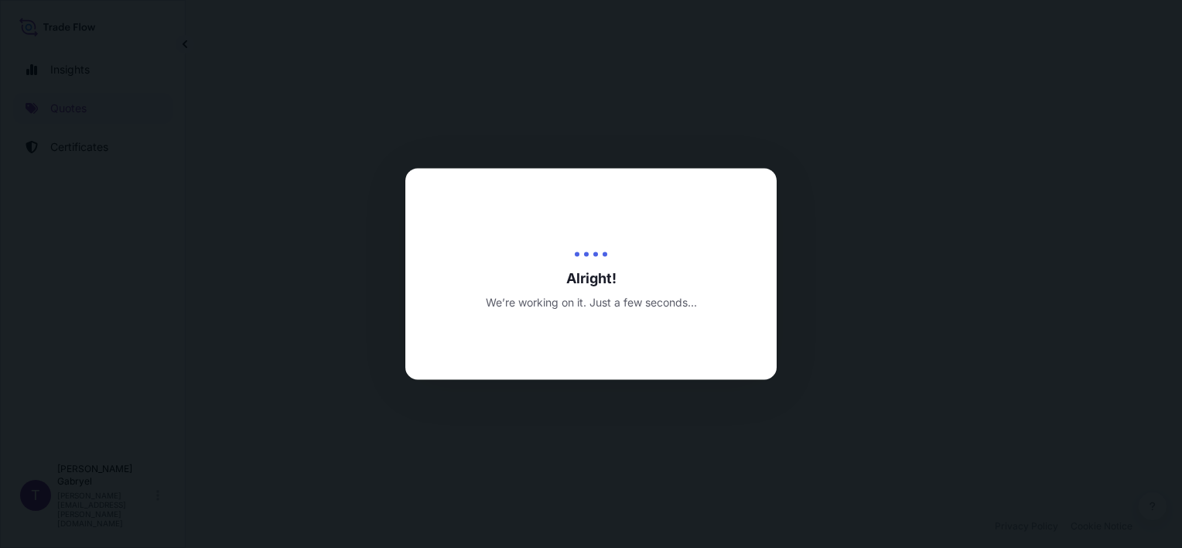
select select "Road / Inland"
select select "Sea"
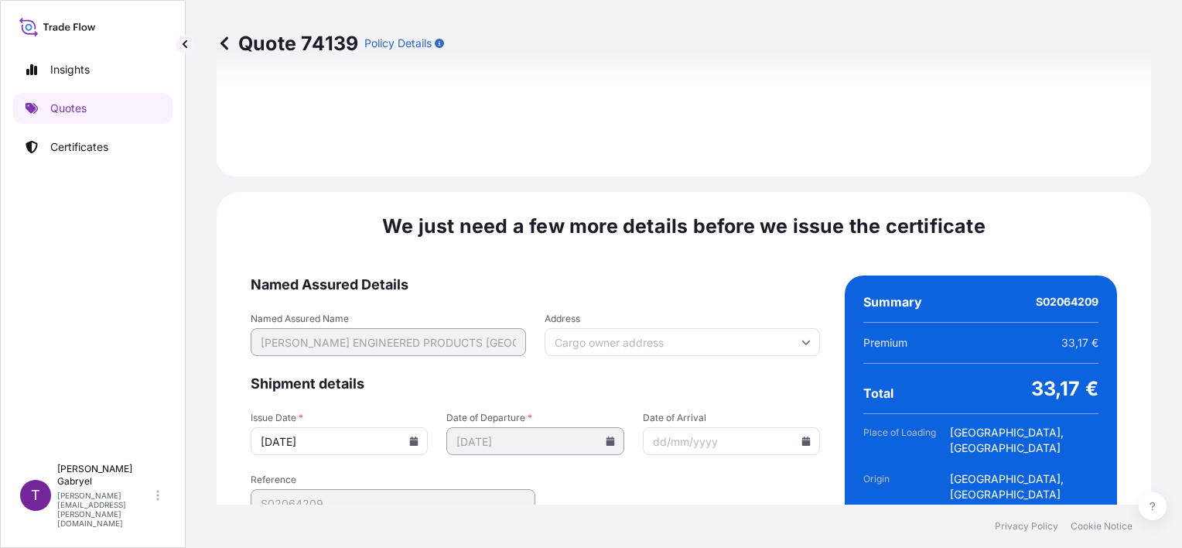
scroll to position [1973, 0]
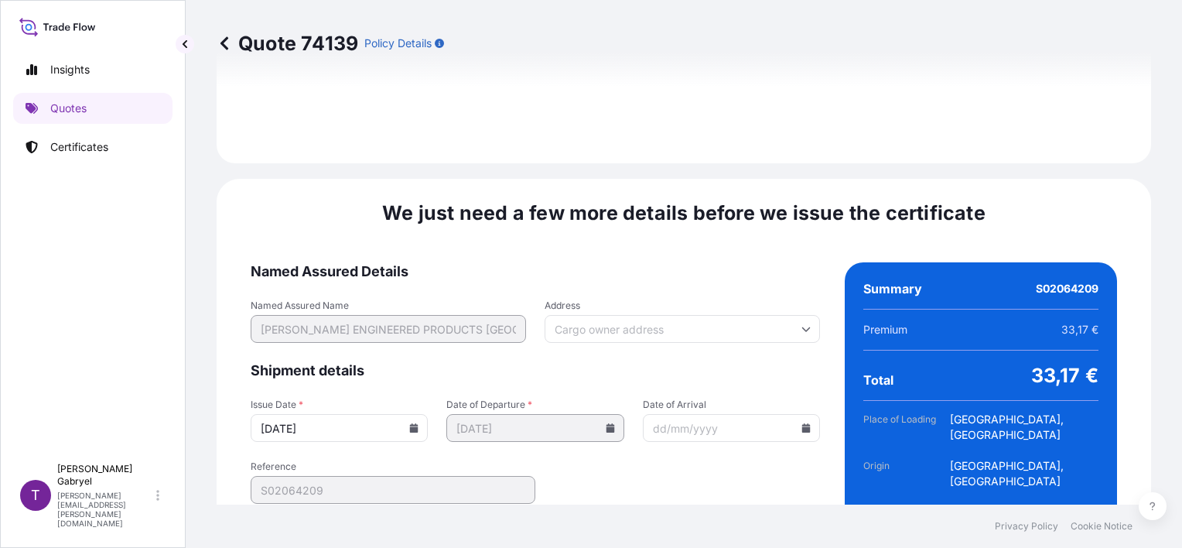
click at [405, 414] on input "09/10/2025" at bounding box center [339, 428] width 177 height 28
click at [412, 423] on icon at bounding box center [414, 427] width 9 height 9
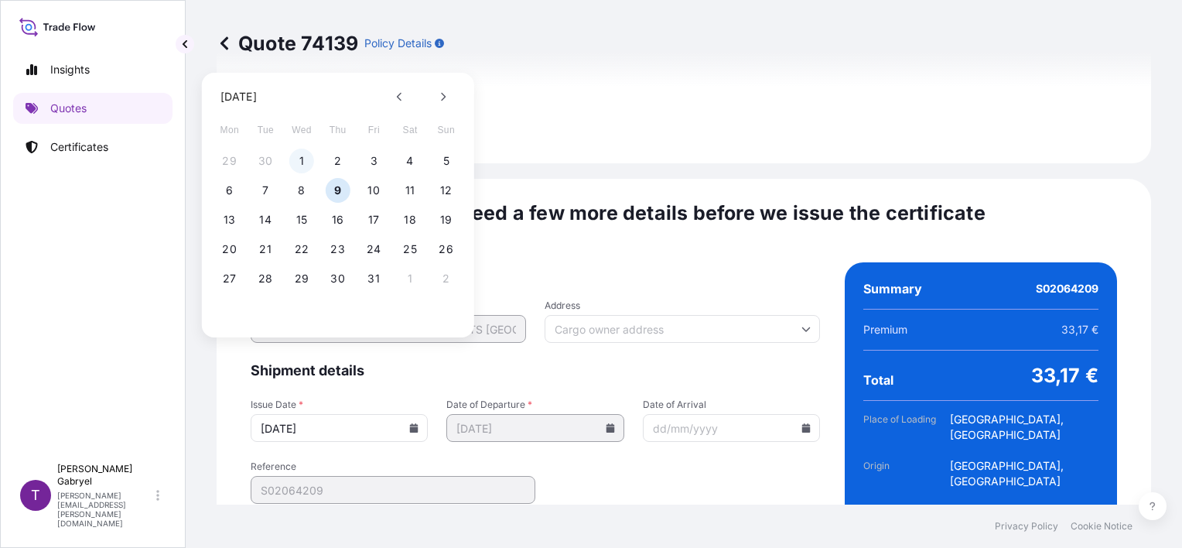
click at [303, 156] on button "1" at bounding box center [301, 161] width 25 height 25
type input "01/10/2025"
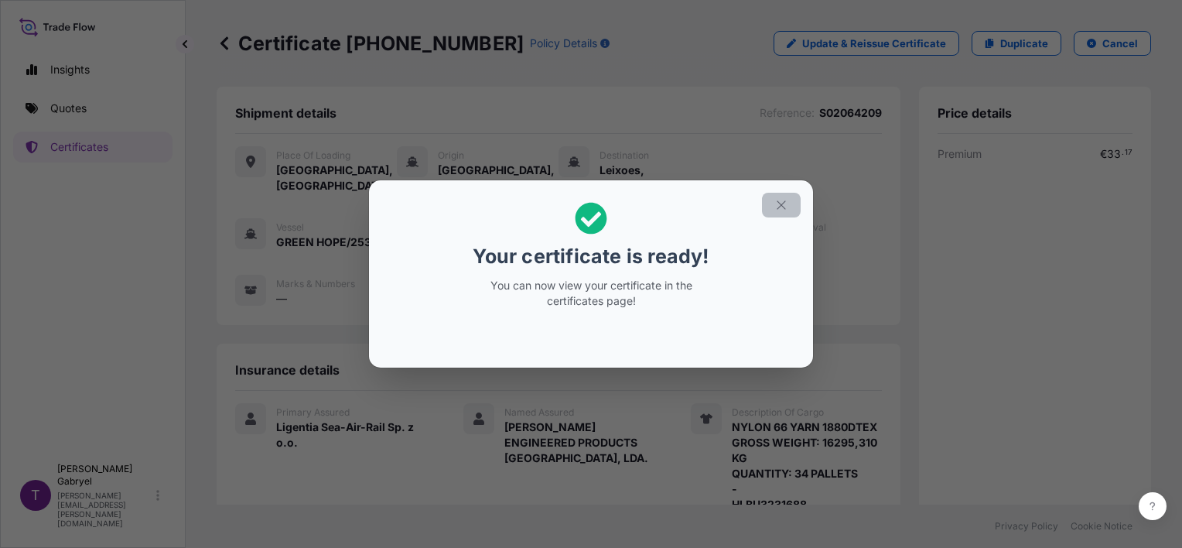
click at [783, 201] on icon "button" at bounding box center [782, 205] width 14 height 14
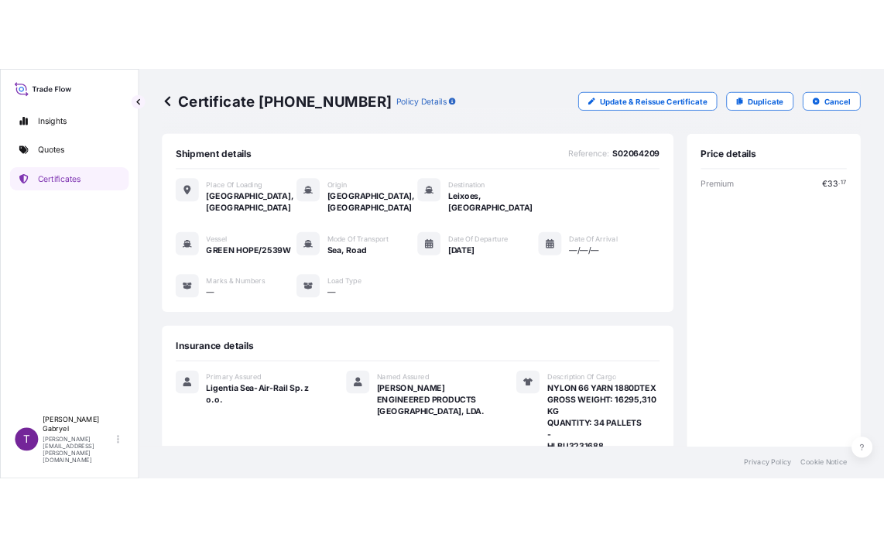
scroll to position [310, 0]
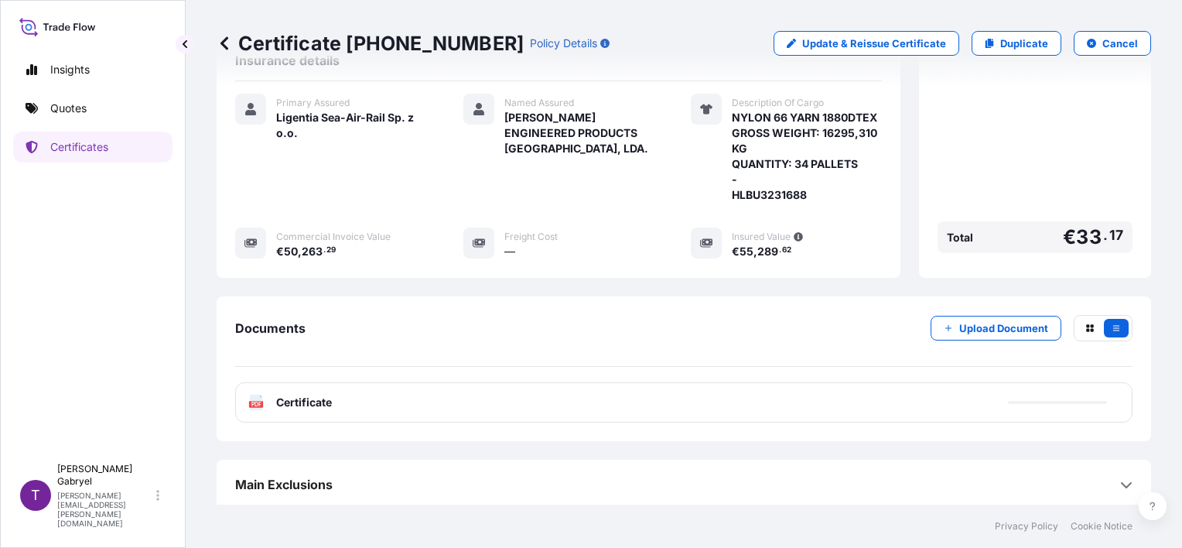
click at [473, 402] on div "PDF Certificate" at bounding box center [684, 402] width 898 height 40
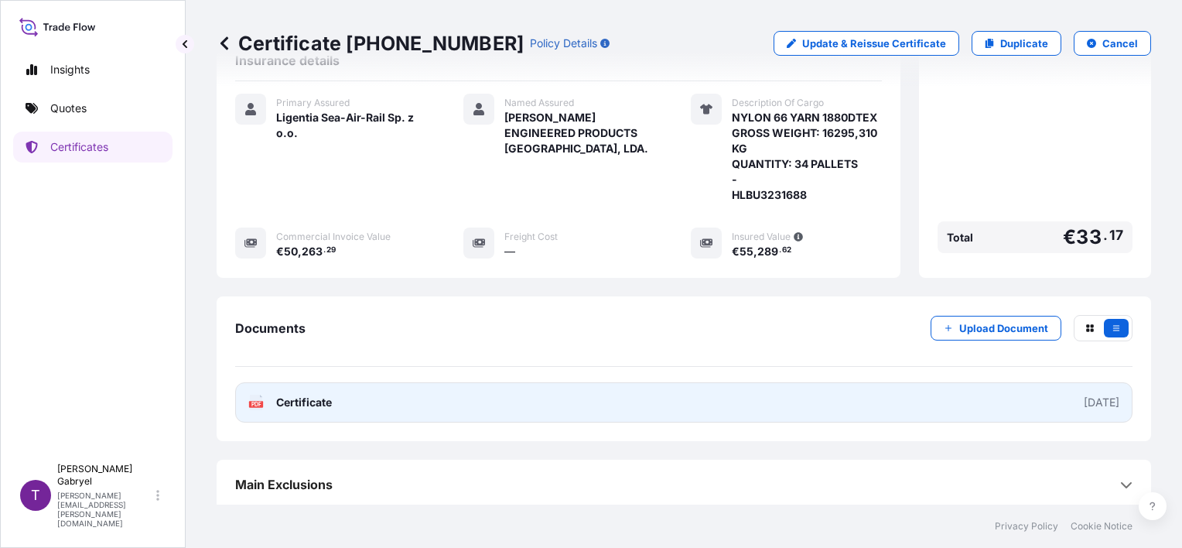
click at [418, 405] on link "PDF Certificate 2025-10-01" at bounding box center [684, 402] width 898 height 40
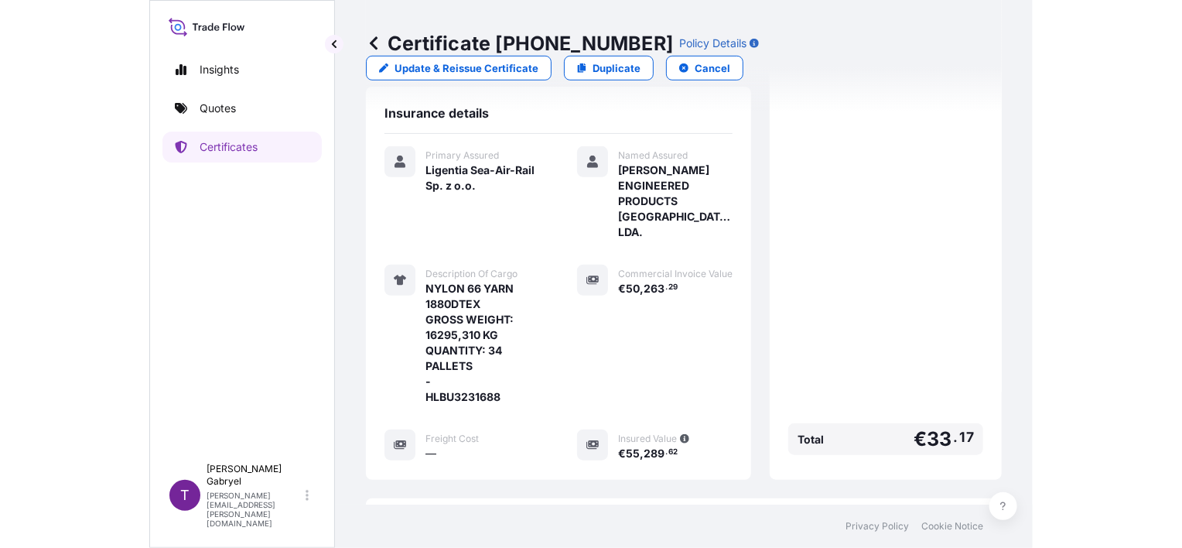
scroll to position [334, 0]
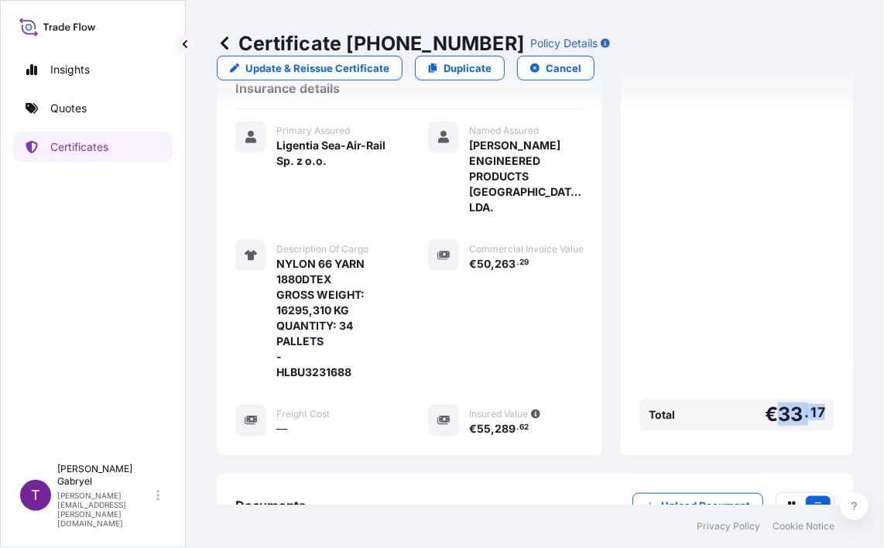
drag, startPoint x: 815, startPoint y: 414, endPoint x: 771, endPoint y: 412, distance: 43.4
click at [771, 412] on div "Total € 33 . 17" at bounding box center [736, 415] width 195 height 32
copy span "33 . 17"
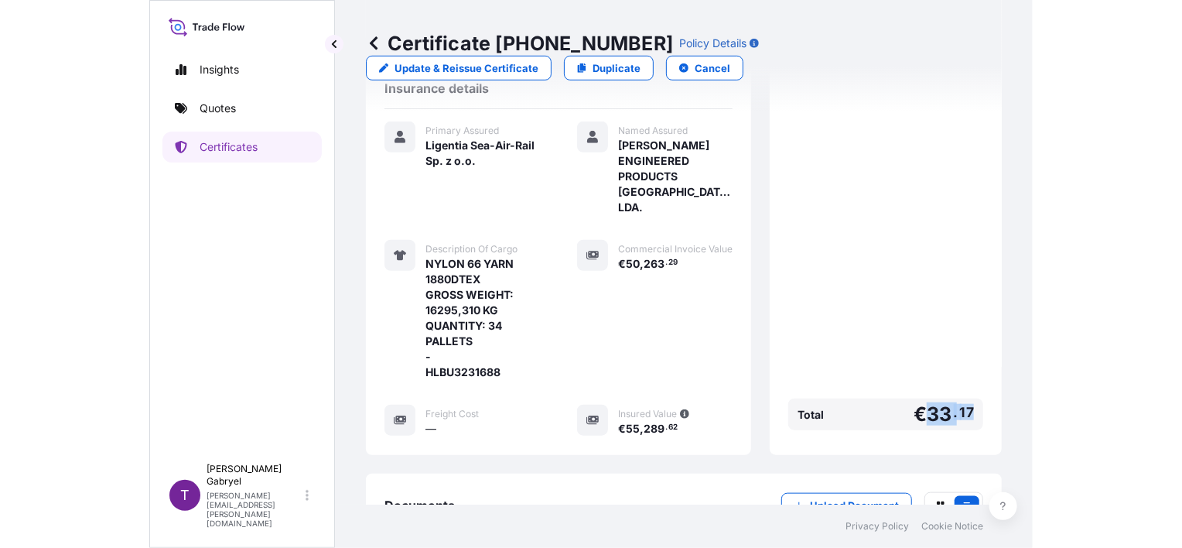
scroll to position [210, 0]
